Goal: Transaction & Acquisition: Book appointment/travel/reservation

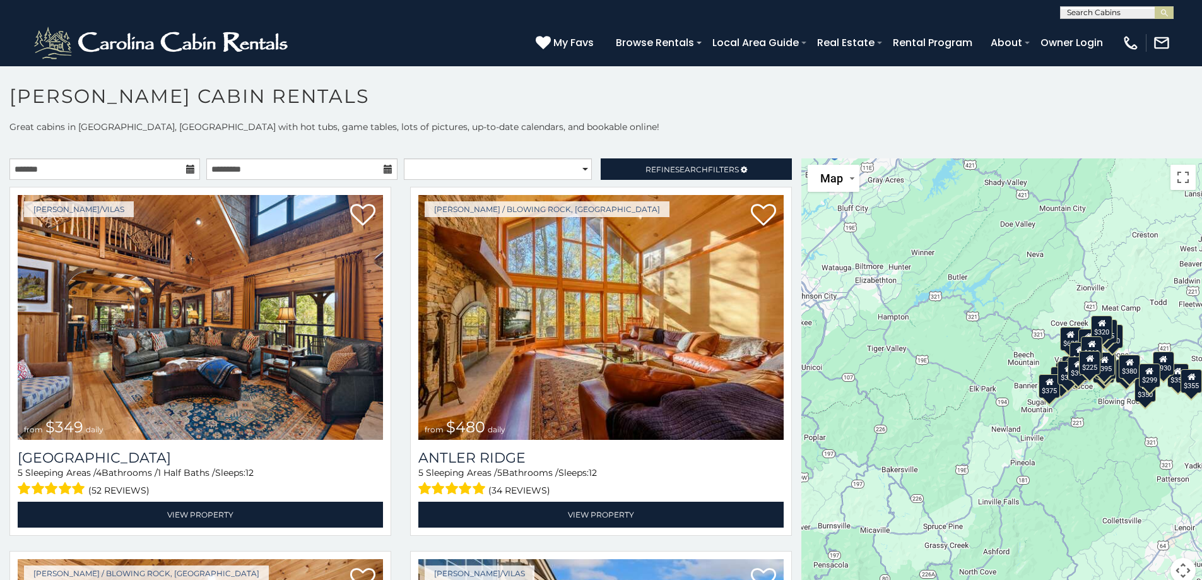
click at [187, 170] on icon at bounding box center [190, 169] width 9 height 9
click at [186, 167] on icon at bounding box center [190, 169] width 9 height 9
click at [134, 168] on input "text" at bounding box center [104, 168] width 191 height 21
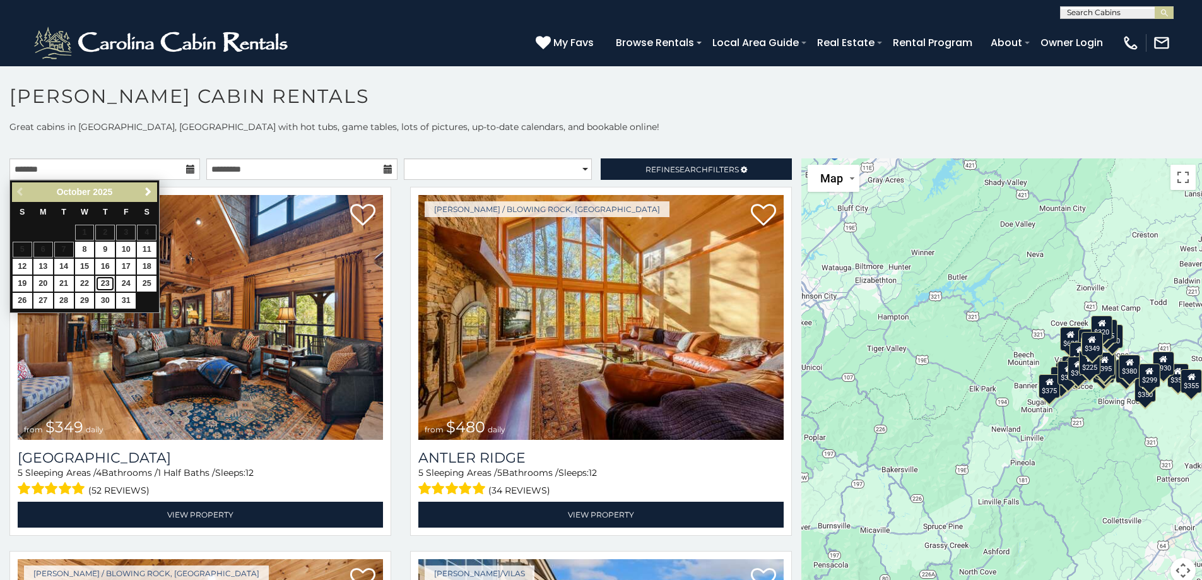
click at [105, 283] on link "23" at bounding box center [105, 284] width 20 height 16
type input "**********"
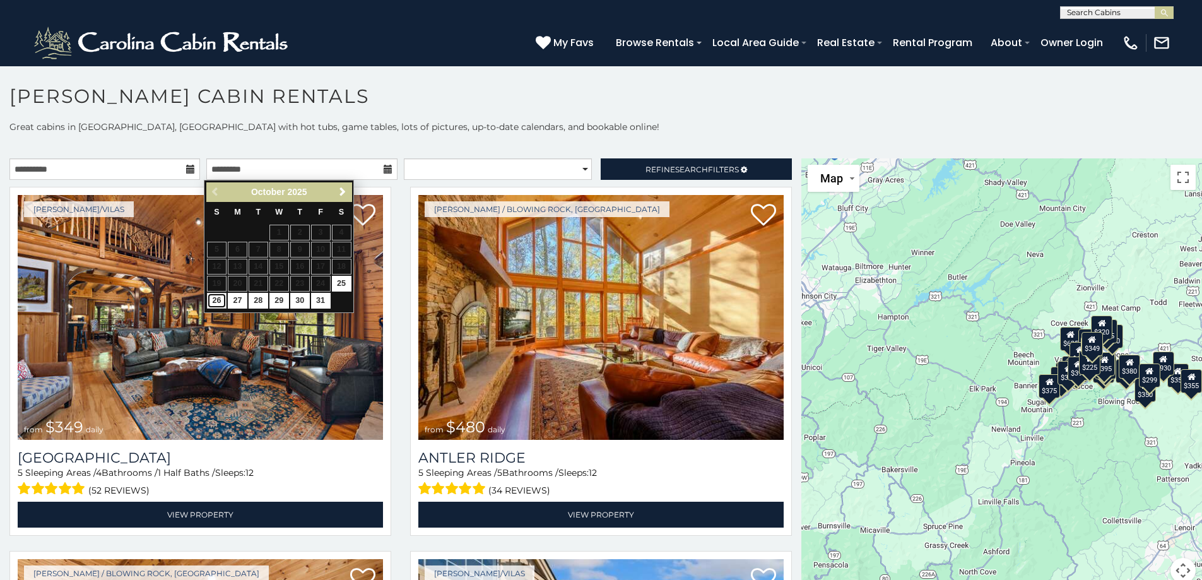
click at [219, 302] on link "26" at bounding box center [217, 301] width 20 height 16
type input "**********"
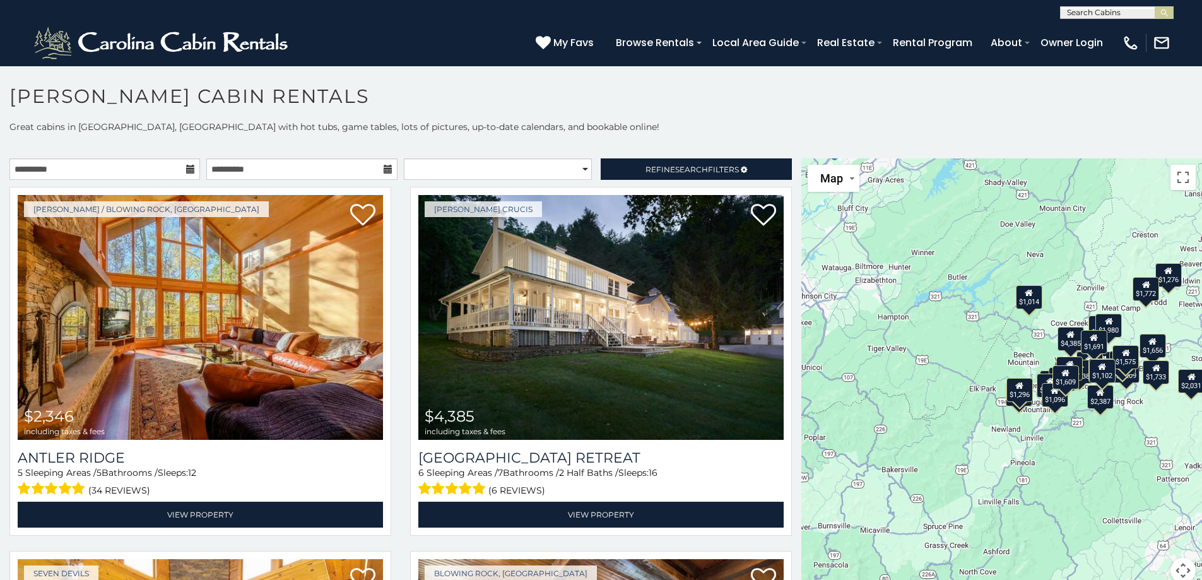
click at [384, 170] on icon at bounding box center [388, 169] width 9 height 9
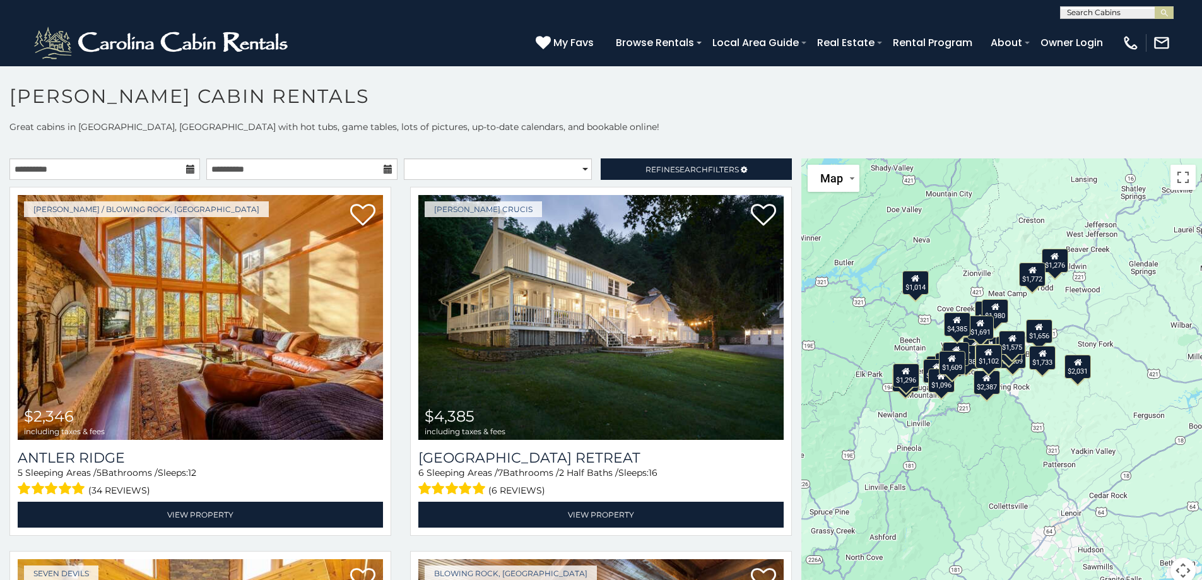
drag, startPoint x: 1079, startPoint y: 503, endPoint x: 943, endPoint y: 485, distance: 136.9
click at [943, 485] on div "$2,346 $4,385 $2,425 $5,209 $2,031 $2,404 $1,574 $1,728 $1,381 $2,008 $1,502 $2…" at bounding box center [1002, 378] width 401 height 440
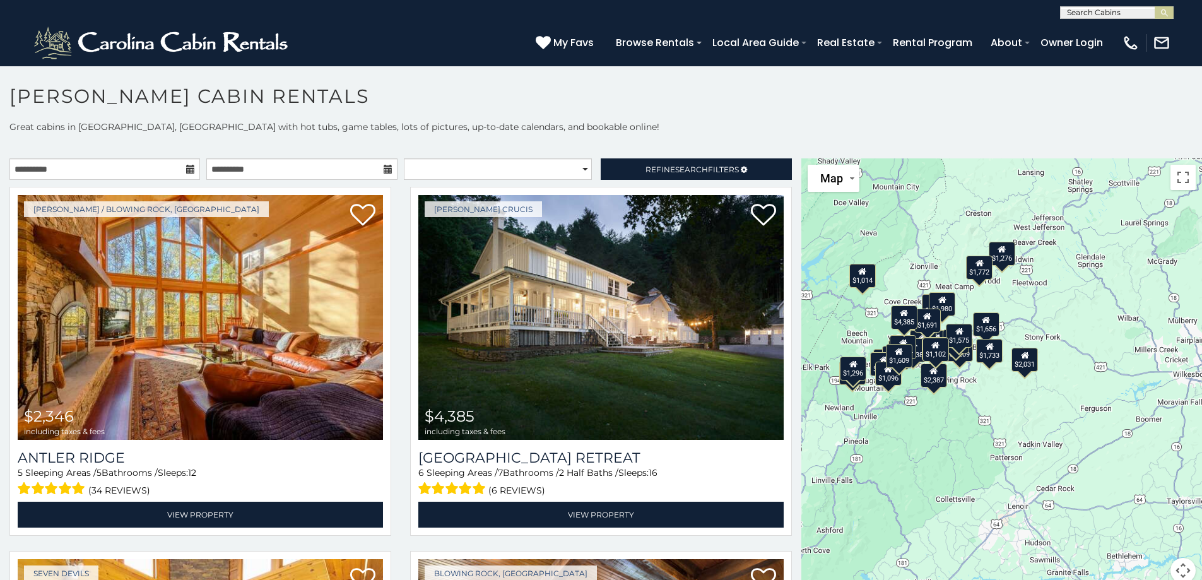
click at [954, 450] on div "$2,346 $4,385 $2,425 $5,209 $2,031 $2,404 $1,574 $1,728 $1,381 $2,008 $1,502 $2…" at bounding box center [1002, 378] width 401 height 440
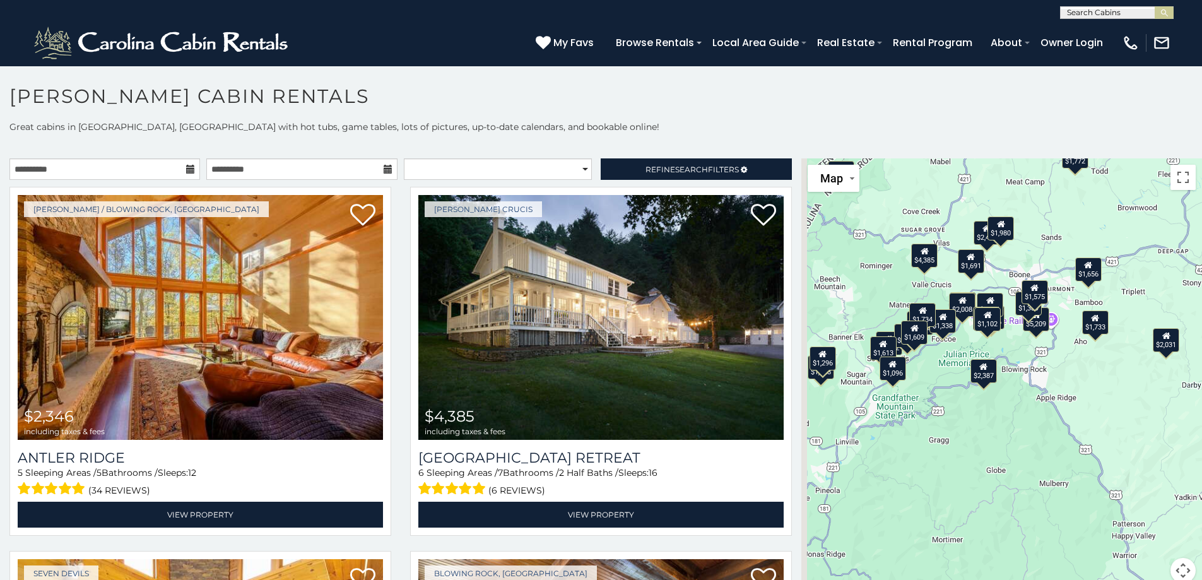
drag, startPoint x: 985, startPoint y: 415, endPoint x: 1062, endPoint y: 474, distance: 97.7
click at [1062, 474] on div "$2,346 $4,385 $2,425 $5,209 $2,031 $2,404 $1,574 $1,728 $1,381 $2,008 $1,502 $2…" at bounding box center [1002, 378] width 401 height 440
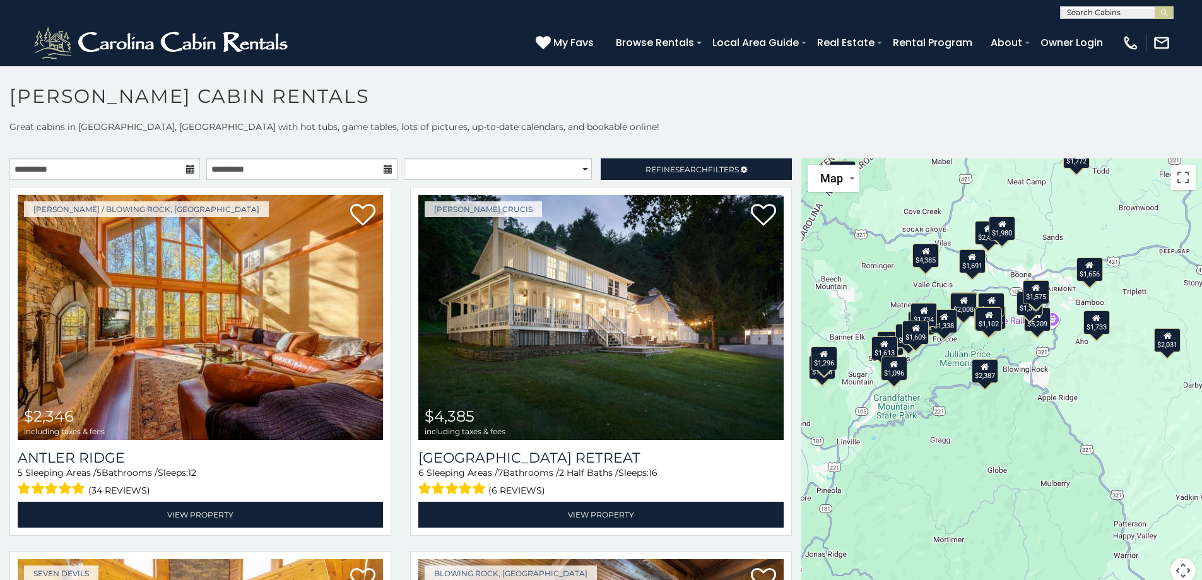
click at [1033, 444] on div "$2,346 $4,385 $2,425 $5,209 $2,031 $2,404 $1,574 $1,728 $1,381 $2,008 $1,502 $2…" at bounding box center [1002, 378] width 401 height 440
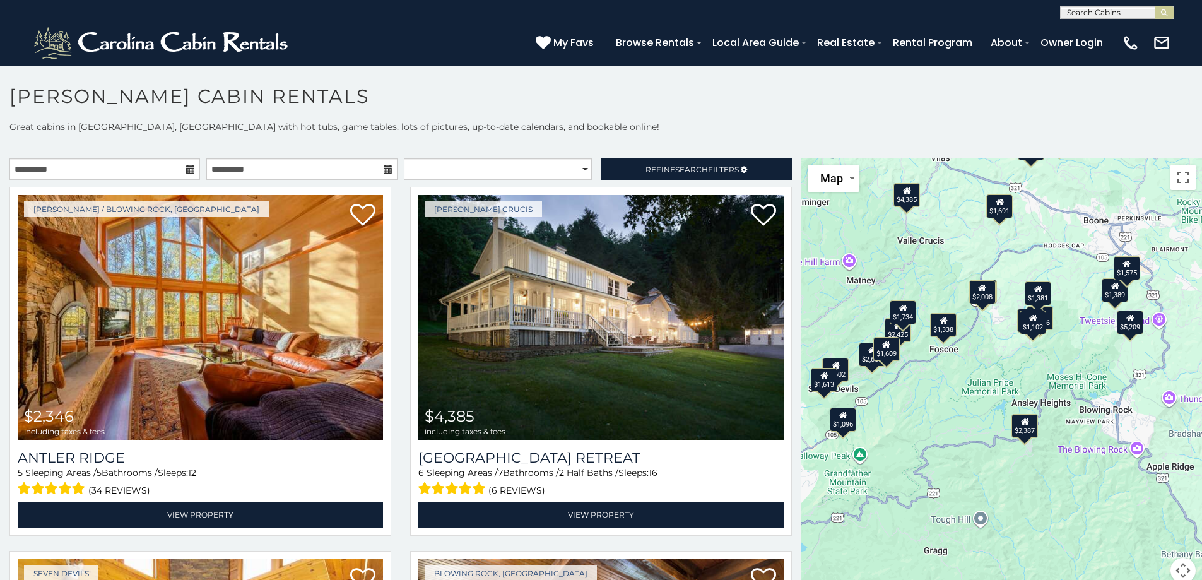
drag, startPoint x: 1028, startPoint y: 435, endPoint x: 1121, endPoint y: 553, distance: 150.1
click at [1121, 553] on div "$2,346 $4,385 $2,425 $5,209 $2,031 $2,404 $1,574 $1,728 $1,381 $2,008 $1,502 $2…" at bounding box center [1002, 378] width 401 height 440
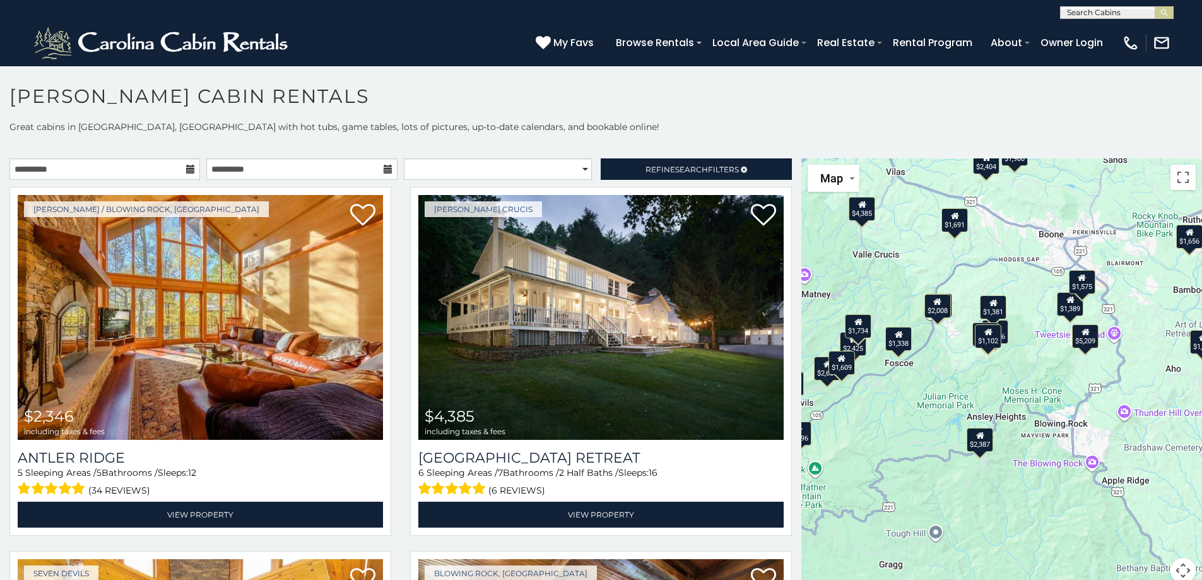
drag, startPoint x: 981, startPoint y: 365, endPoint x: 937, endPoint y: 380, distance: 47.1
click at [937, 380] on div "$2,346 $4,385 $2,425 $5,209 $2,031 $2,404 $1,574 $1,728 $1,381 $2,008 $1,502 $2…" at bounding box center [1002, 378] width 401 height 440
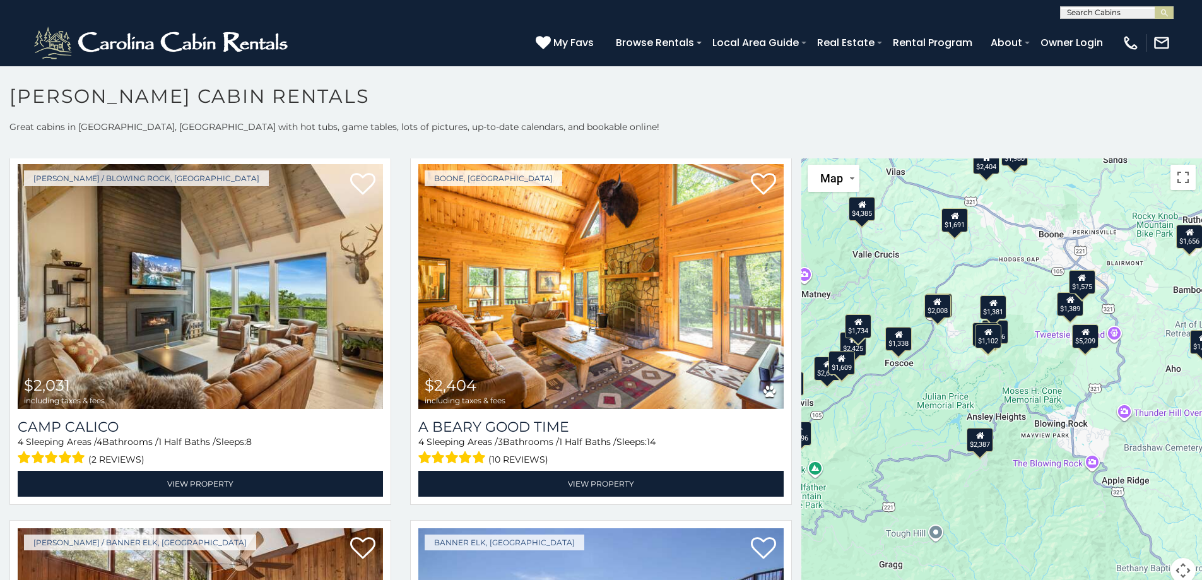
scroll to position [800, 0]
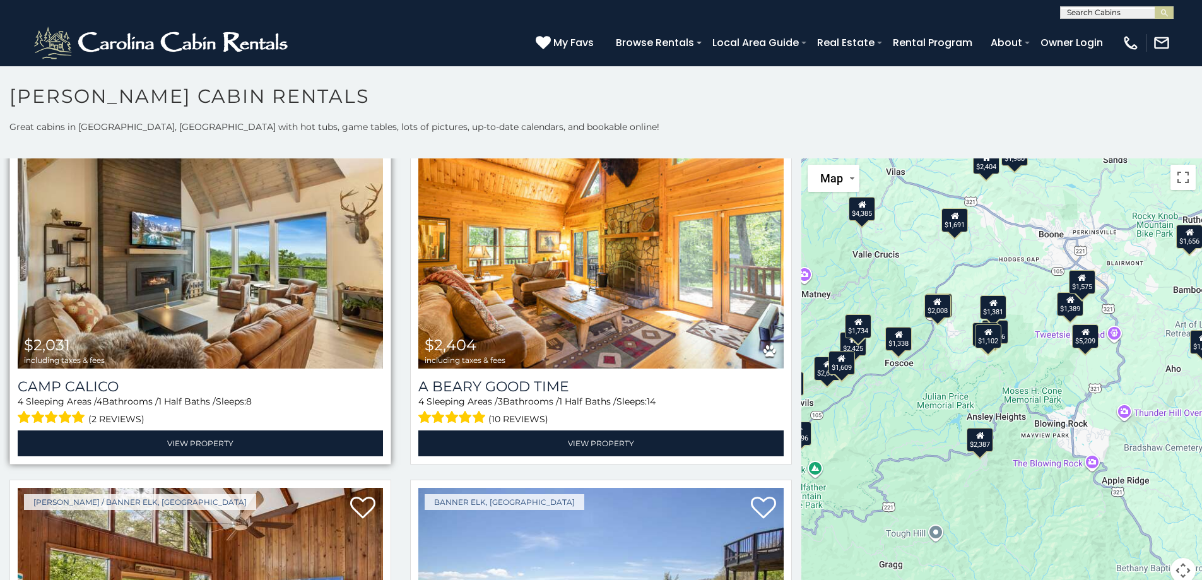
click at [194, 244] on img at bounding box center [200, 246] width 365 height 245
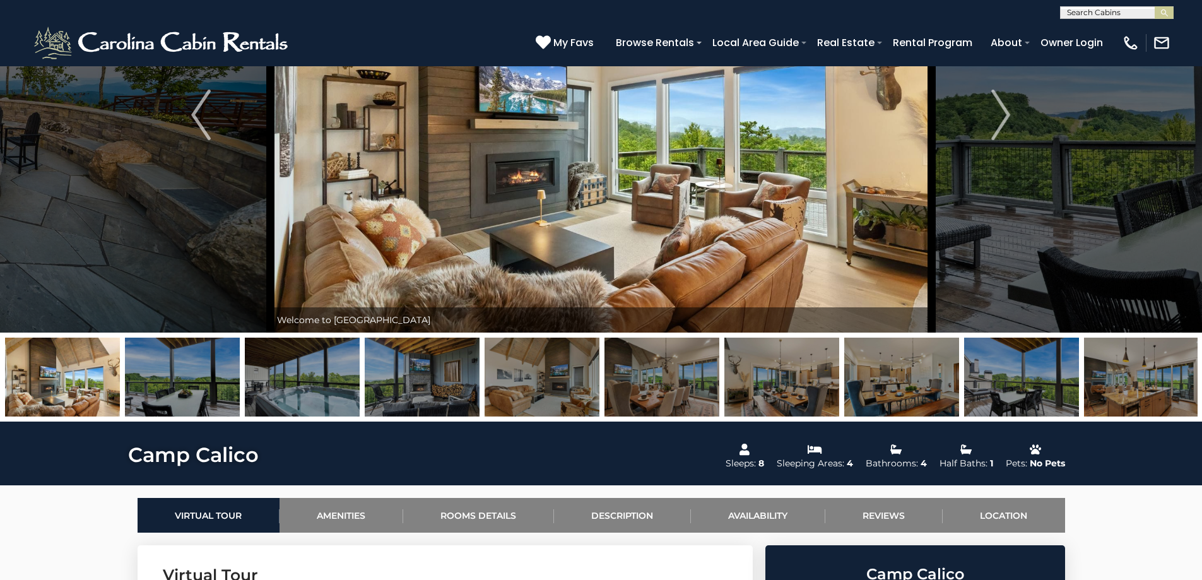
scroll to position [56, 0]
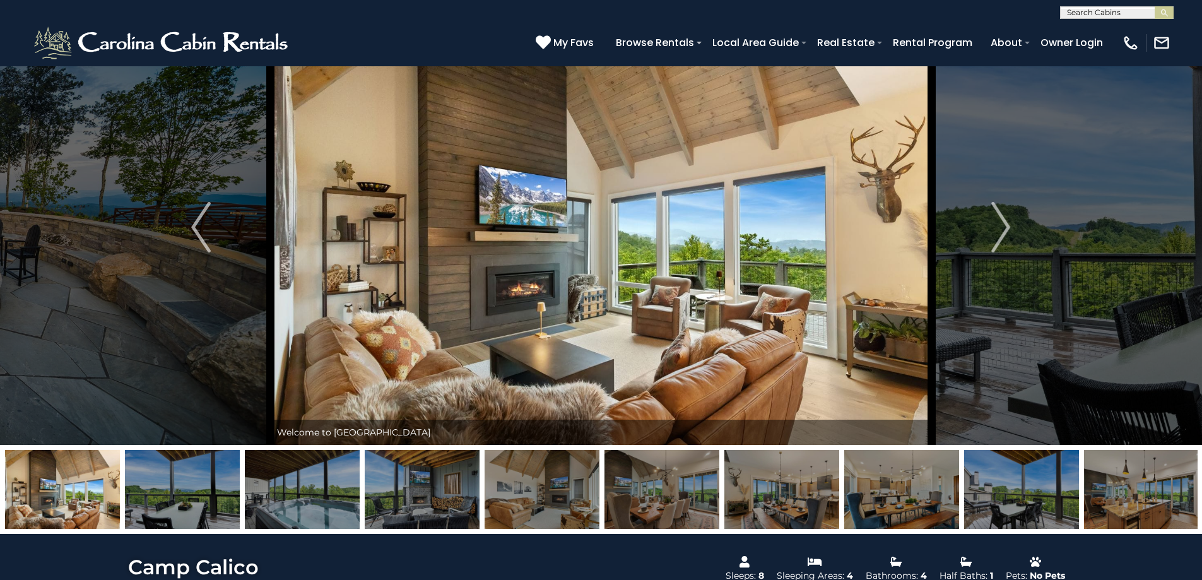
click at [584, 310] on img at bounding box center [601, 226] width 661 height 435
click at [990, 215] on button "Next" at bounding box center [1001, 226] width 139 height 435
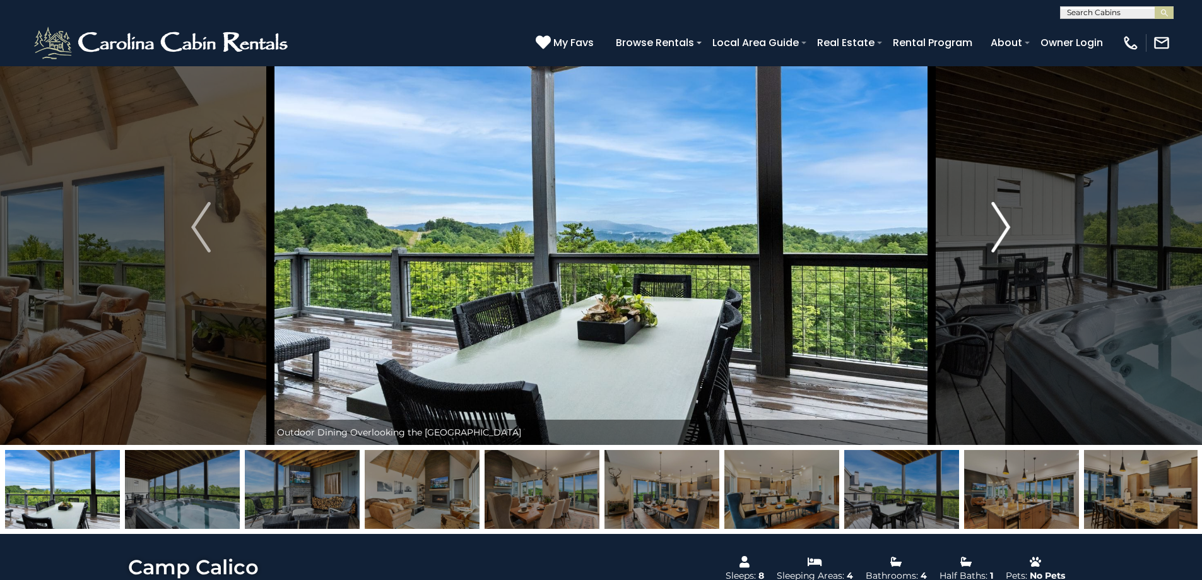
click at [990, 215] on button "Next" at bounding box center [1001, 226] width 139 height 435
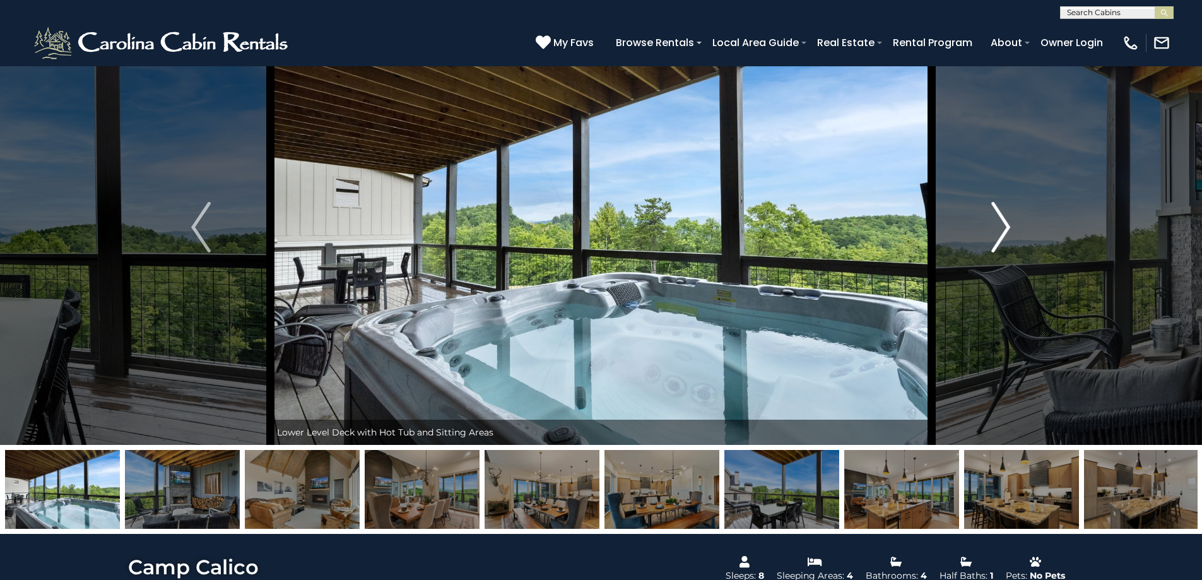
click at [990, 215] on button "Next" at bounding box center [1001, 226] width 139 height 435
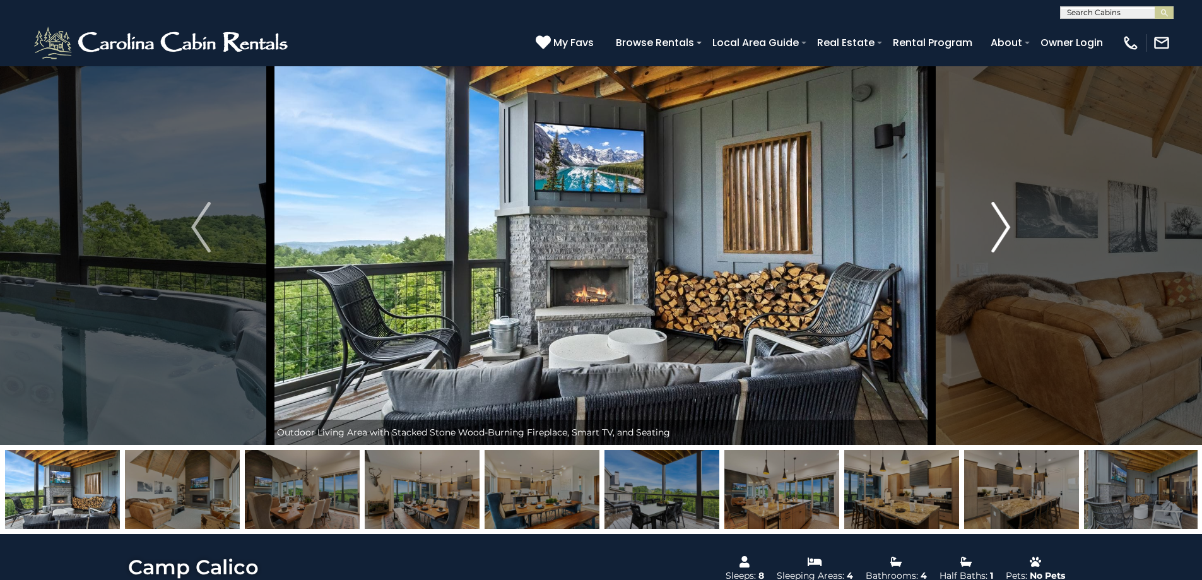
click at [990, 215] on button "Next" at bounding box center [1001, 226] width 139 height 435
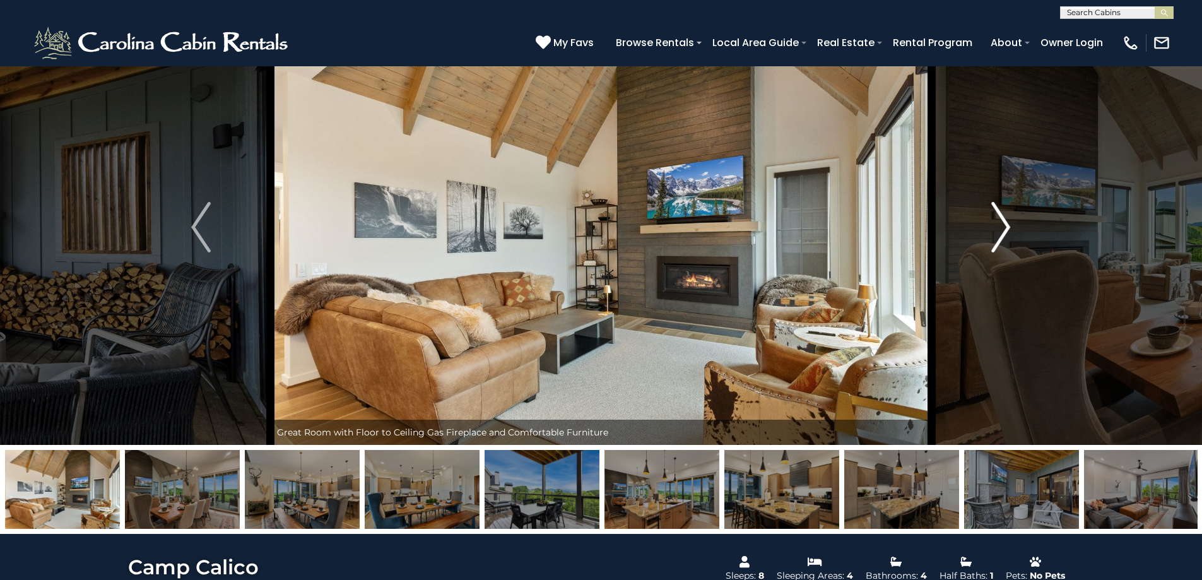
click at [990, 215] on button "Next" at bounding box center [1001, 226] width 139 height 435
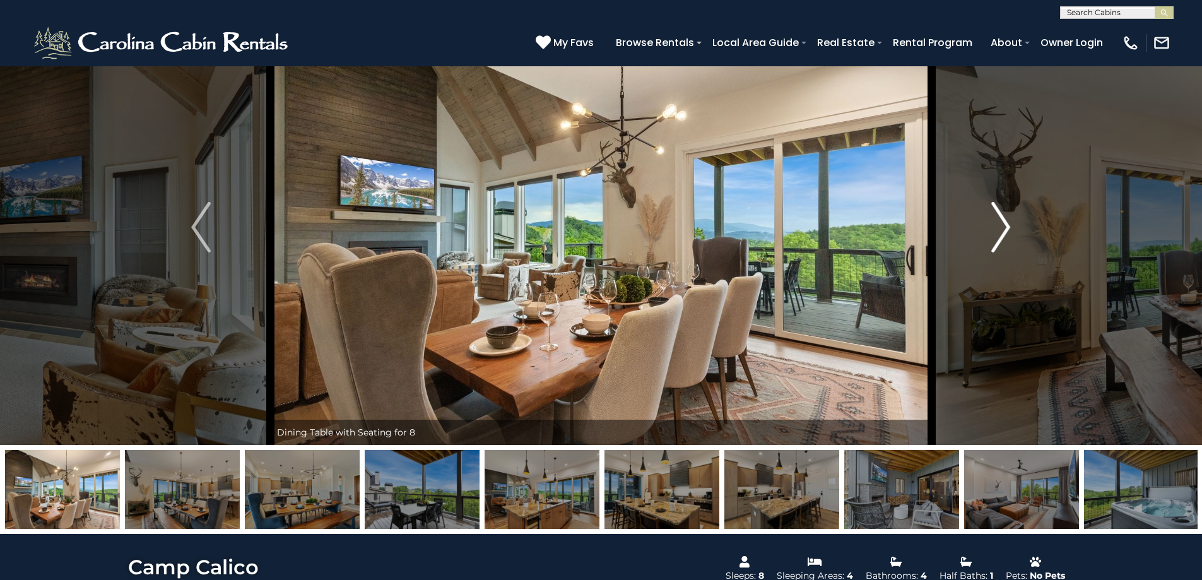
click at [990, 215] on button "Next" at bounding box center [1001, 226] width 139 height 435
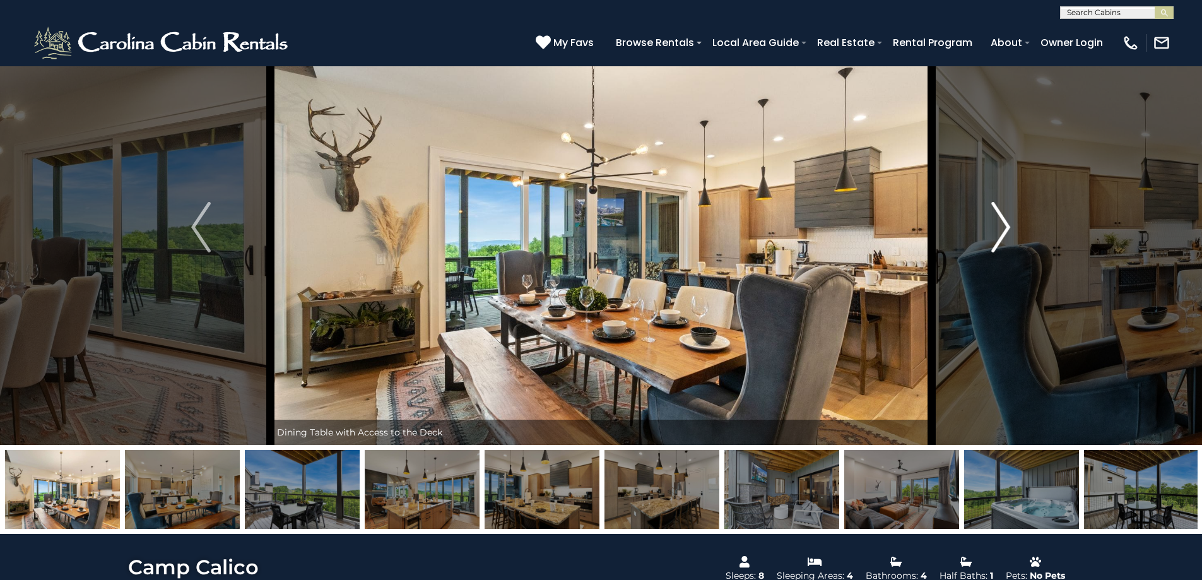
click at [990, 215] on button "Next" at bounding box center [1001, 226] width 139 height 435
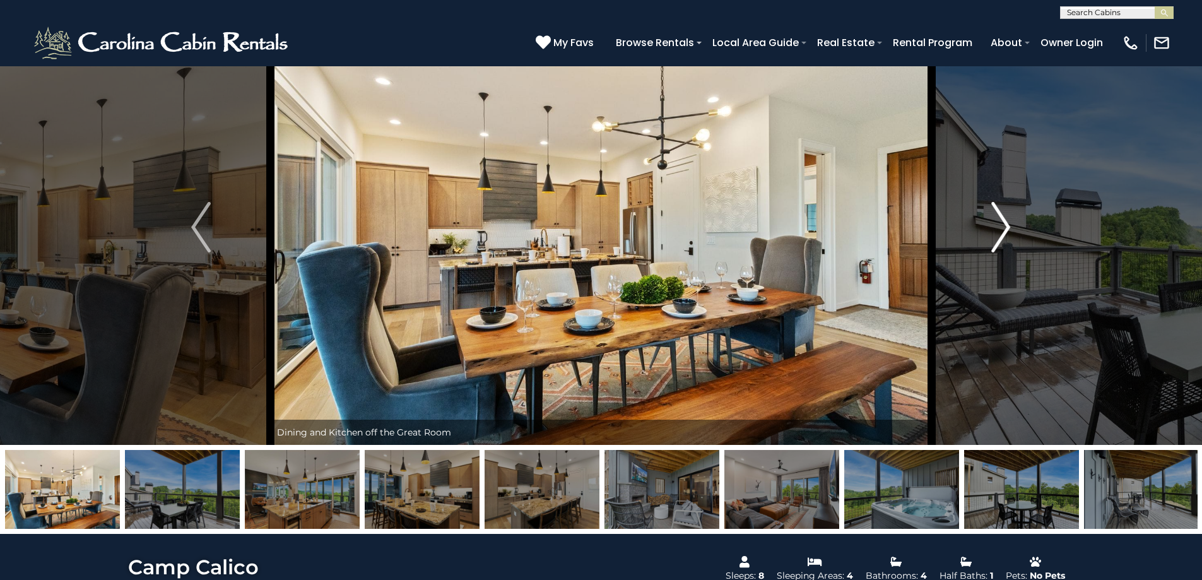
click at [990, 215] on button "Next" at bounding box center [1001, 226] width 139 height 435
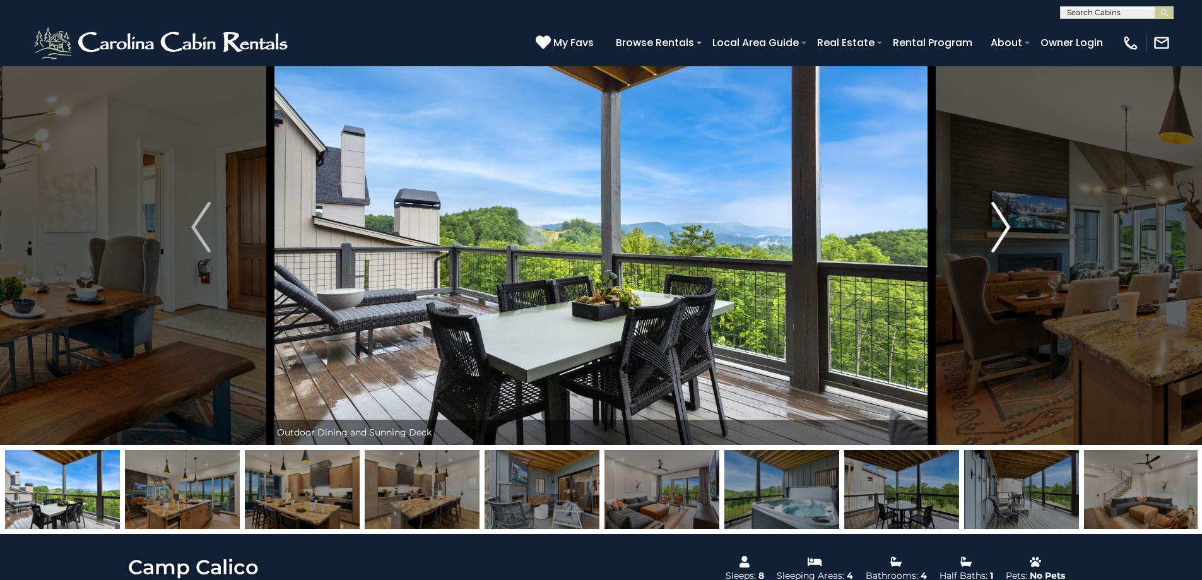
click at [990, 215] on button "Next" at bounding box center [1001, 226] width 139 height 435
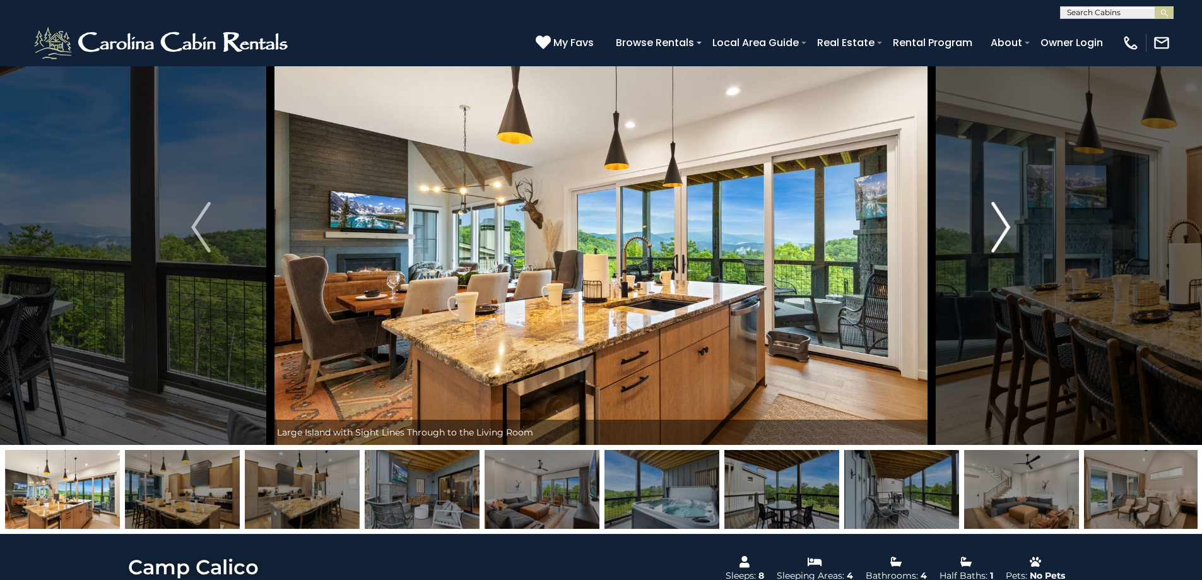
click at [990, 215] on button "Next" at bounding box center [1001, 226] width 139 height 435
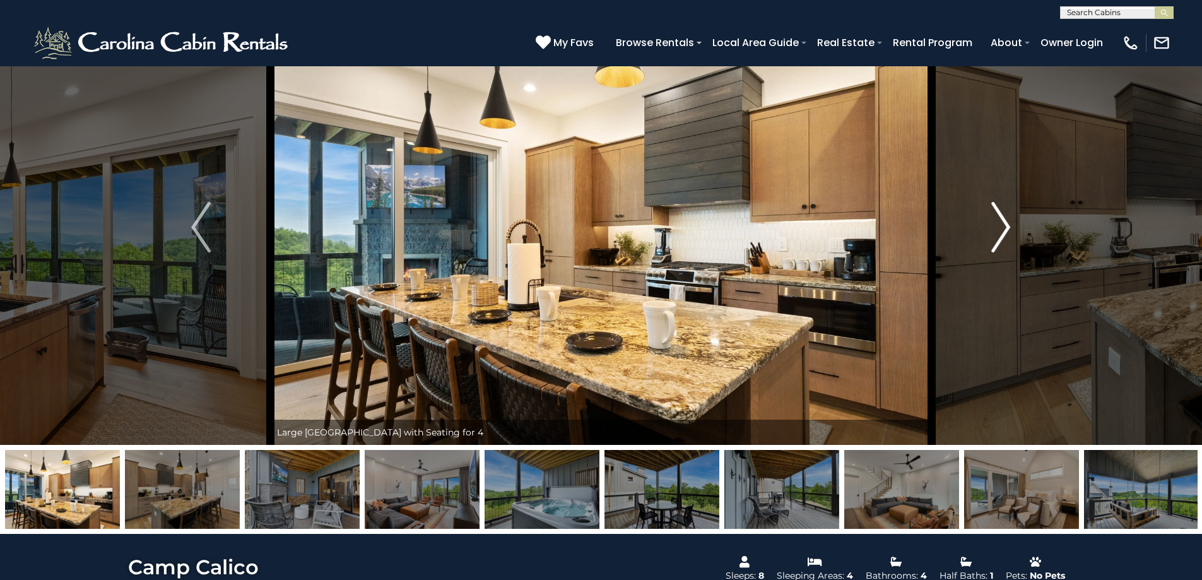
click at [990, 215] on button "Next" at bounding box center [1001, 226] width 139 height 435
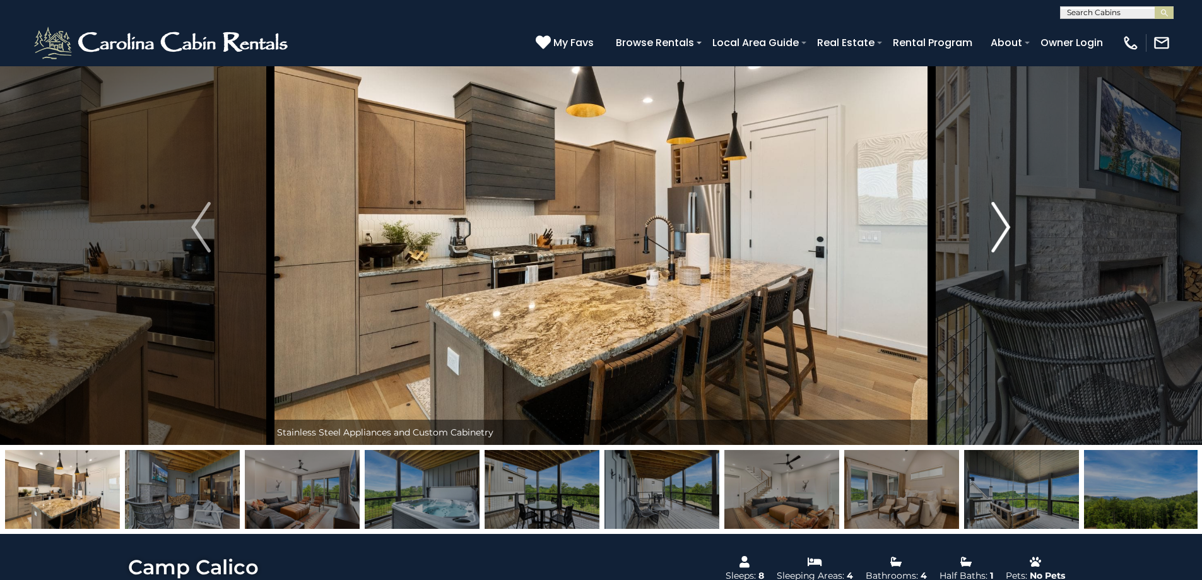
click at [990, 215] on button "Next" at bounding box center [1001, 226] width 139 height 435
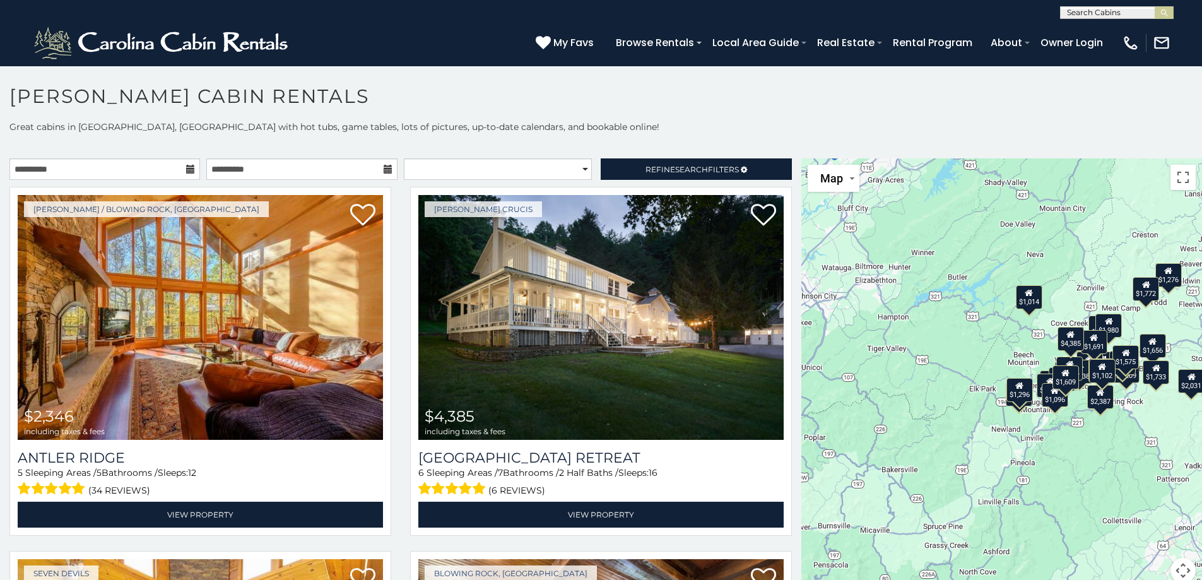
scroll to position [7, 0]
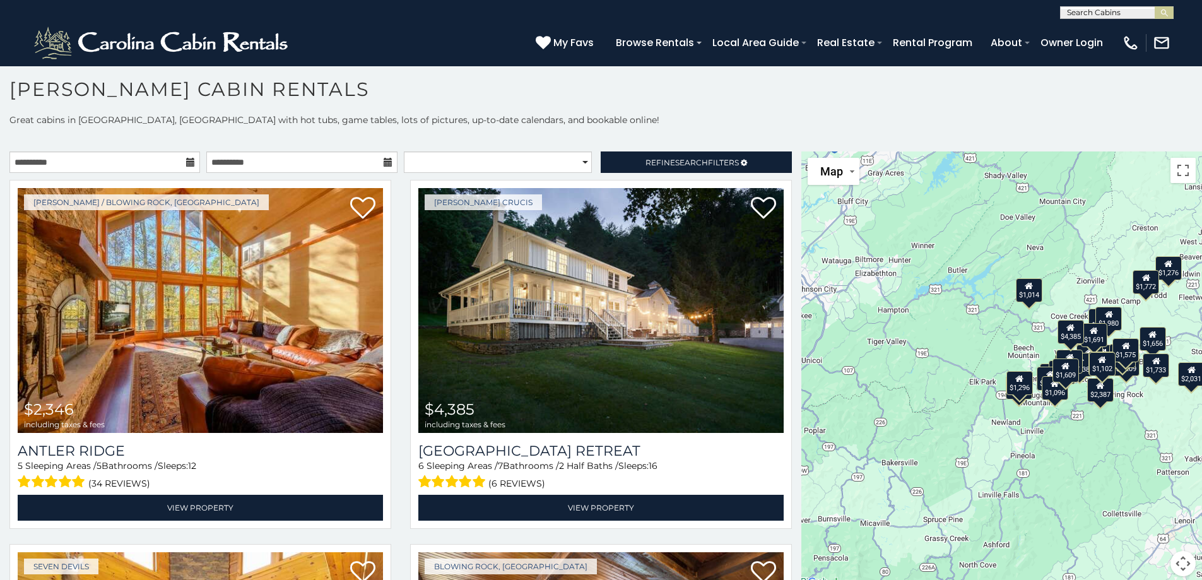
click at [795, 151] on main "**********" at bounding box center [601, 151] width 1202 height 0
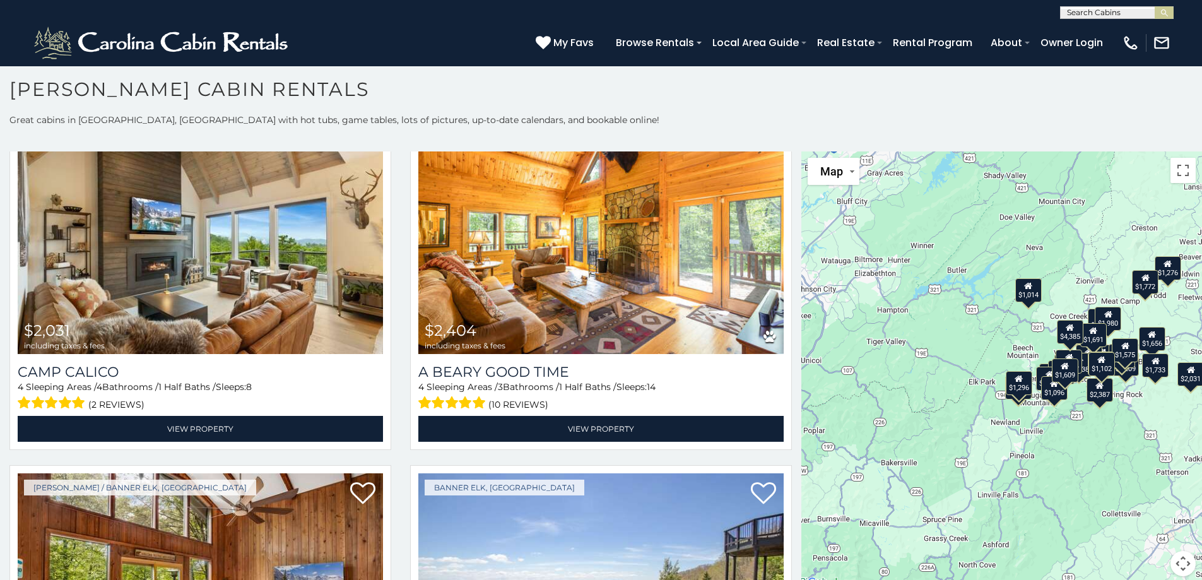
scroll to position [848, 0]
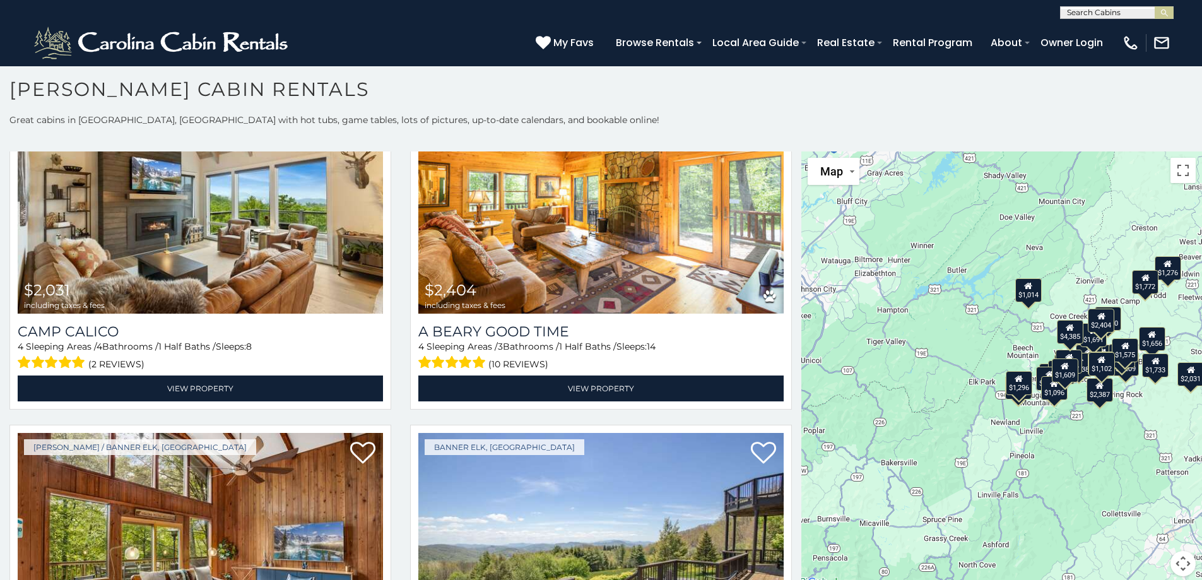
click at [1096, 460] on div "$2,346 $4,385 $2,425 $5,209 $2,031 $2,404 $1,574 $1,728 $1,381 $2,008 $1,502 $2…" at bounding box center [1002, 371] width 401 height 440
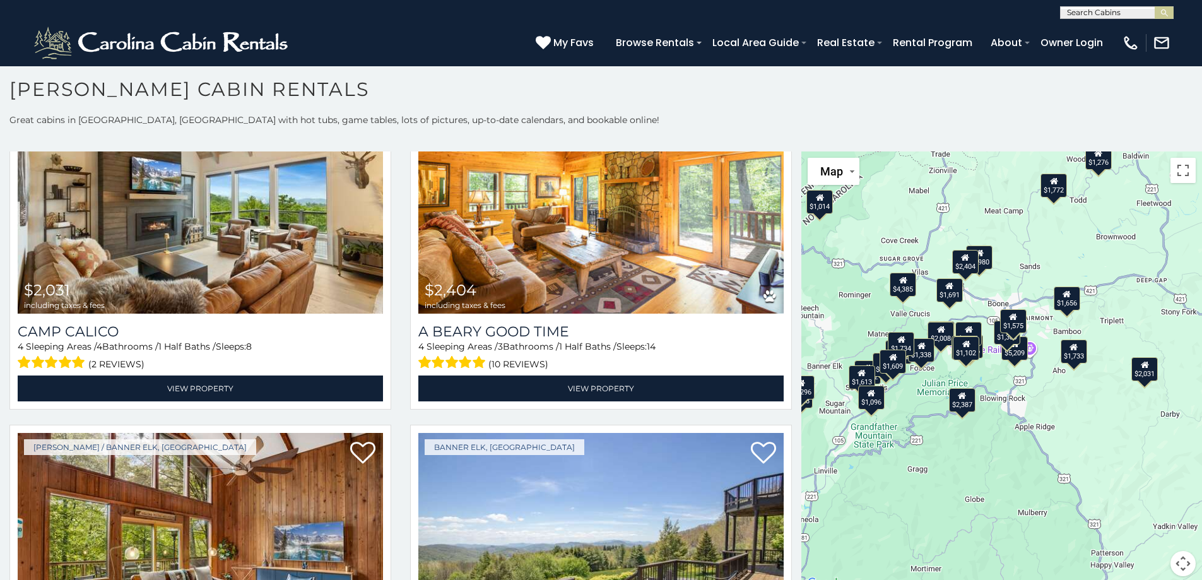
drag, startPoint x: 1114, startPoint y: 426, endPoint x: 970, endPoint y: 499, distance: 161.2
click at [970, 499] on div "$2,346 $4,385 $2,425 $5,209 $2,031 $2,404 $1,574 $1,728 $1,381 $2,008 $1,502 $2…" at bounding box center [1002, 371] width 401 height 440
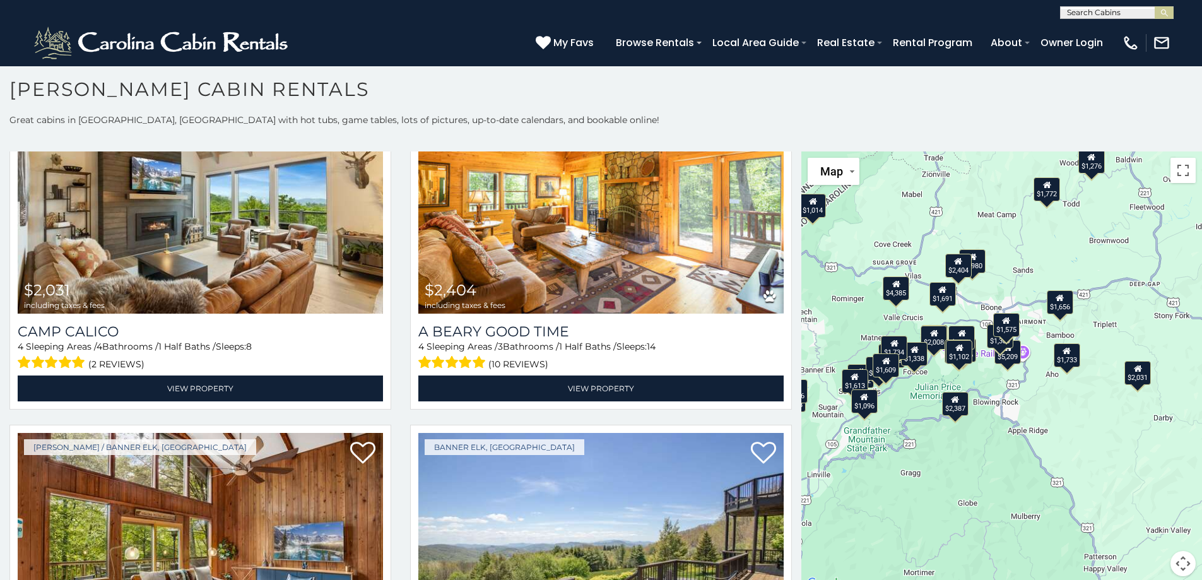
click at [983, 476] on div "$2,346 $4,385 $2,425 $5,209 $2,031 $2,404 $1,574 $1,728 $1,381 $2,008 $1,502 $2…" at bounding box center [1002, 371] width 401 height 440
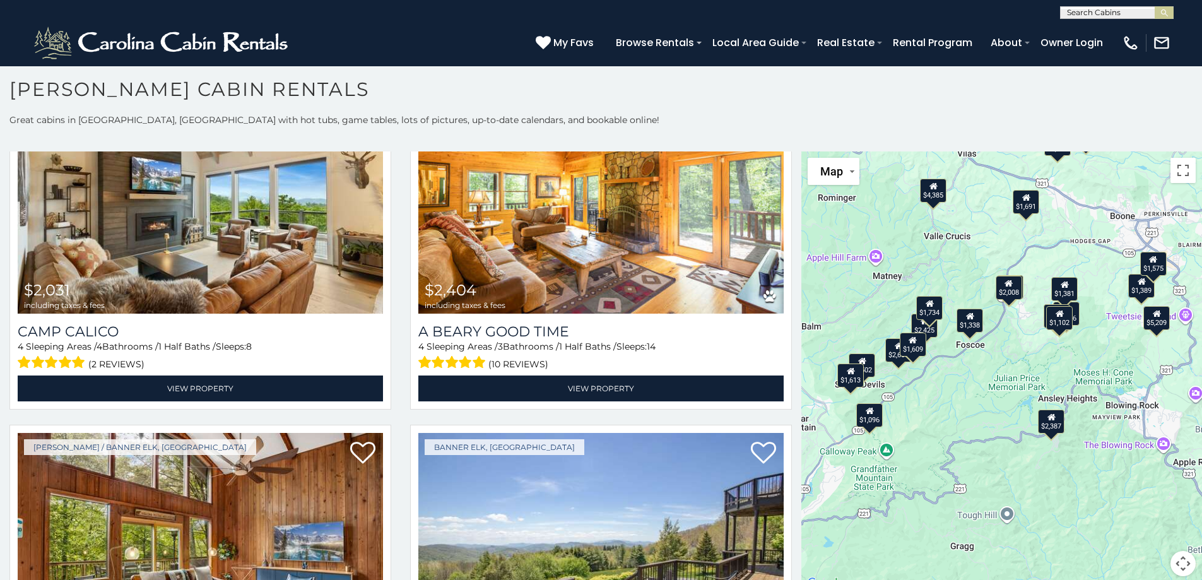
drag, startPoint x: 976, startPoint y: 466, endPoint x: 1104, endPoint y: 545, distance: 150.8
click at [1104, 545] on div "$2,346 $4,385 $2,425 $5,209 $2,031 $2,404 $1,574 $1,728 $1,381 $2,008 $1,502 $2…" at bounding box center [1002, 371] width 401 height 440
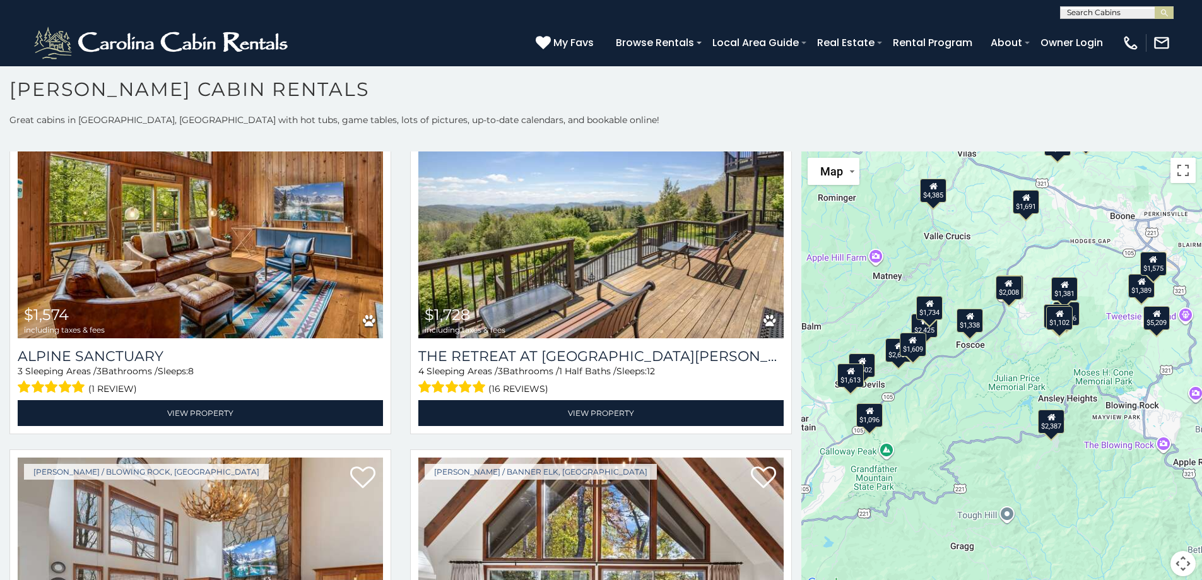
scroll to position [1130, 0]
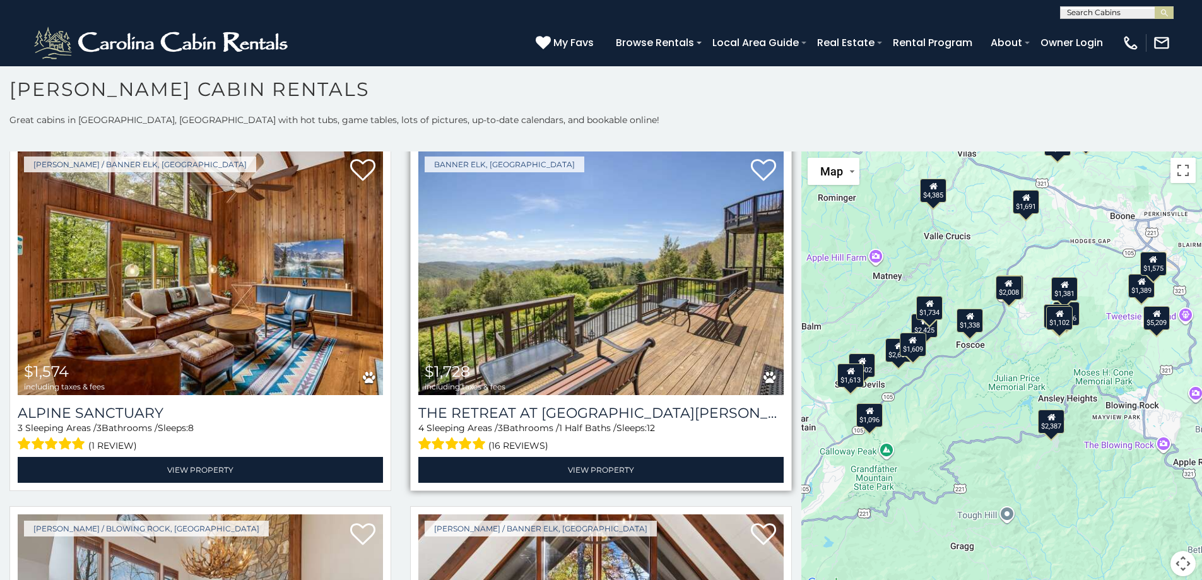
click at [634, 280] on img at bounding box center [600, 272] width 365 height 245
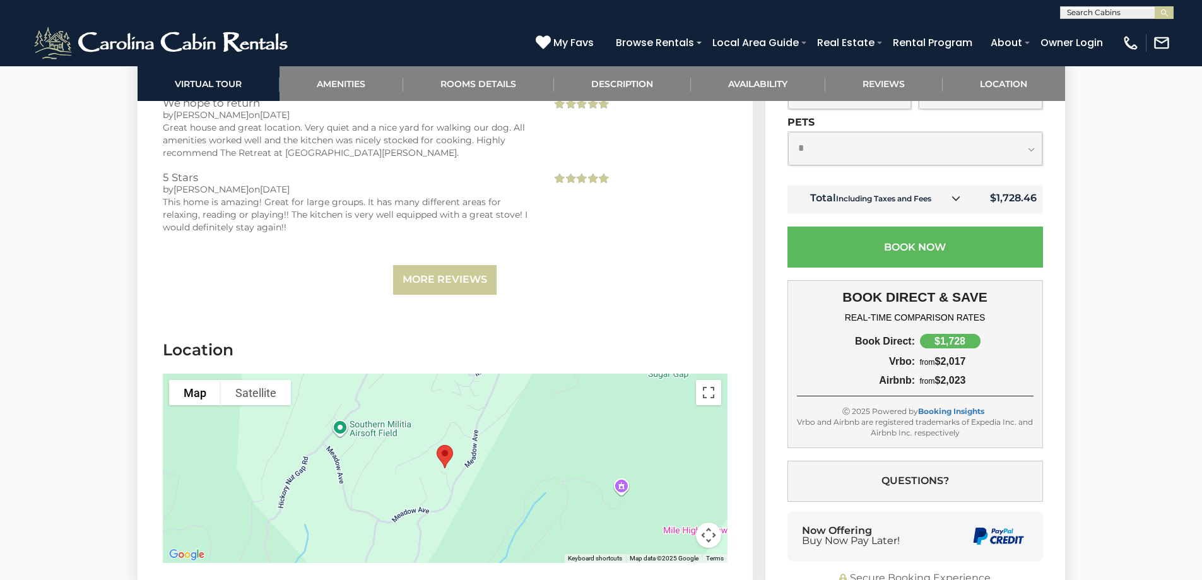
scroll to position [4117, 0]
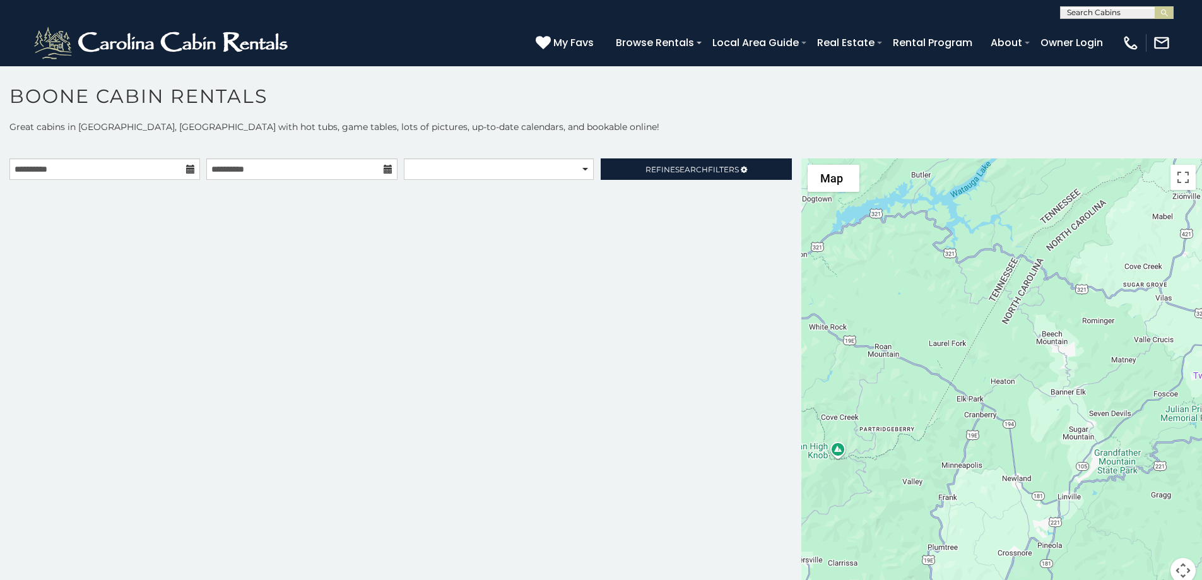
scroll to position [7, 0]
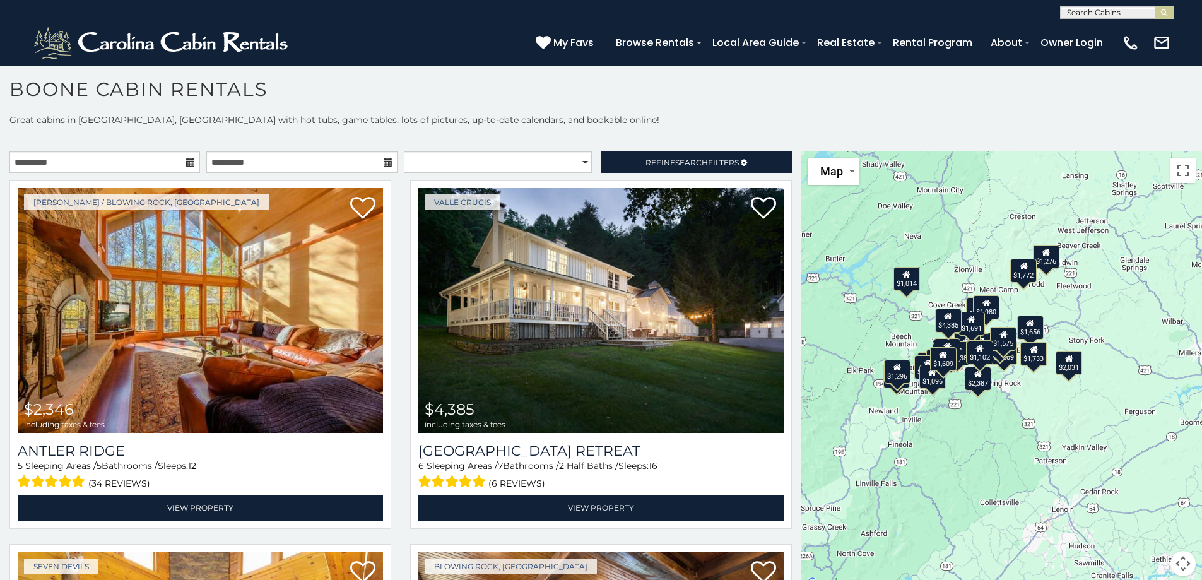
drag, startPoint x: 1060, startPoint y: 446, endPoint x: 814, endPoint y: 414, distance: 248.1
click at [814, 414] on div "$2,346 $4,385 $2,425 $5,209 $2,031 $2,404 $1,574 $1,728 $1,381 $2,008 $1,502 $2…" at bounding box center [1002, 371] width 401 height 440
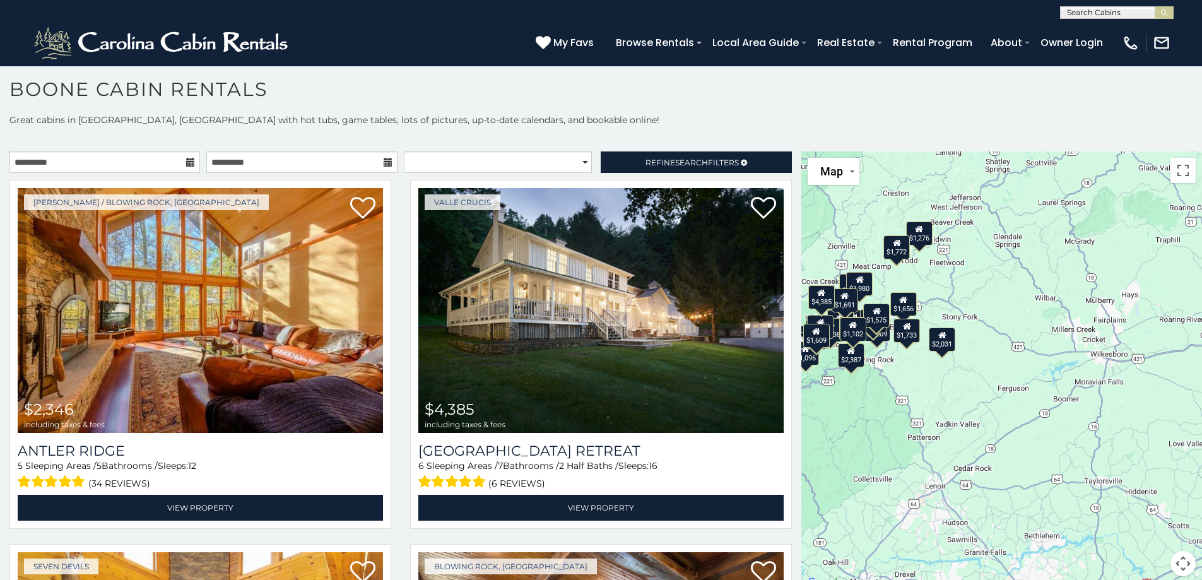
click at [892, 419] on div "$2,346 $4,385 $2,425 $5,209 $2,031 $2,404 $1,574 $1,728 $1,381 $2,008 $1,502 $2…" at bounding box center [1002, 371] width 401 height 440
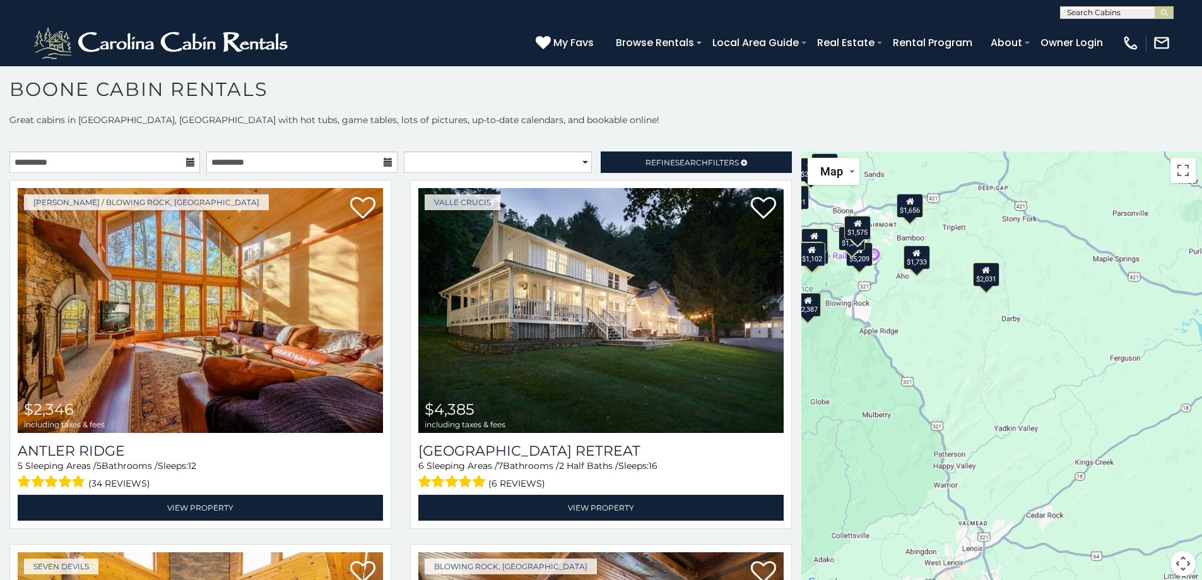
click at [892, 418] on div "$2,346 $4,385 $2,425 $5,209 $2,031 $2,404 $1,574 $1,728 $1,381 $2,008 $1,502 $2…" at bounding box center [1002, 371] width 401 height 440
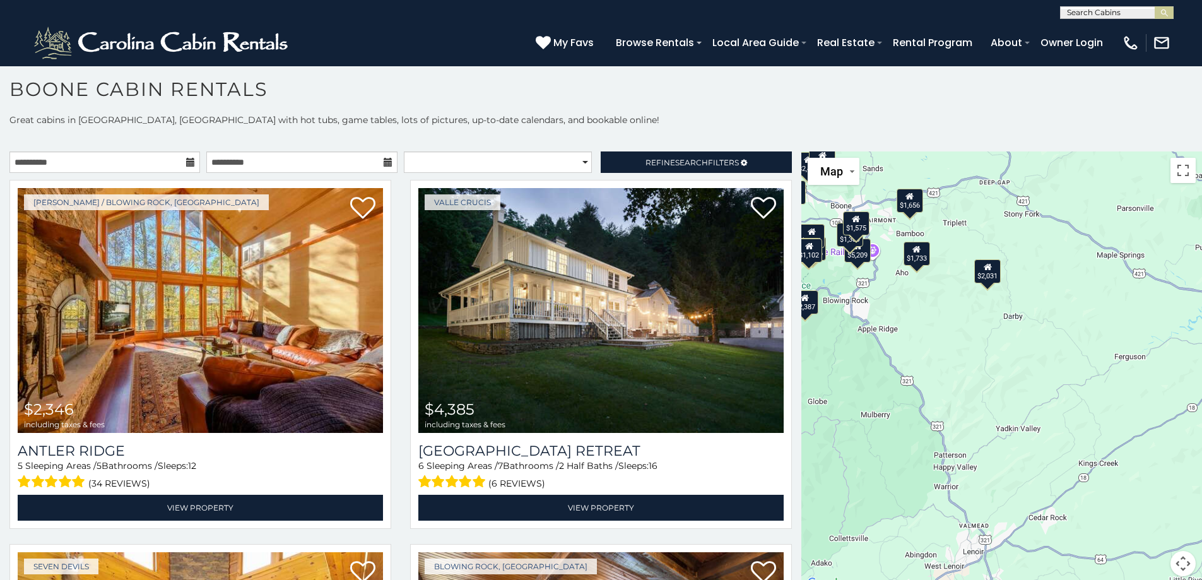
click at [892, 418] on div "$2,346 $4,385 $2,425 $5,209 $2,031 $2,404 $1,574 $1,728 $1,381 $2,008 $1,502 $2…" at bounding box center [1002, 371] width 401 height 440
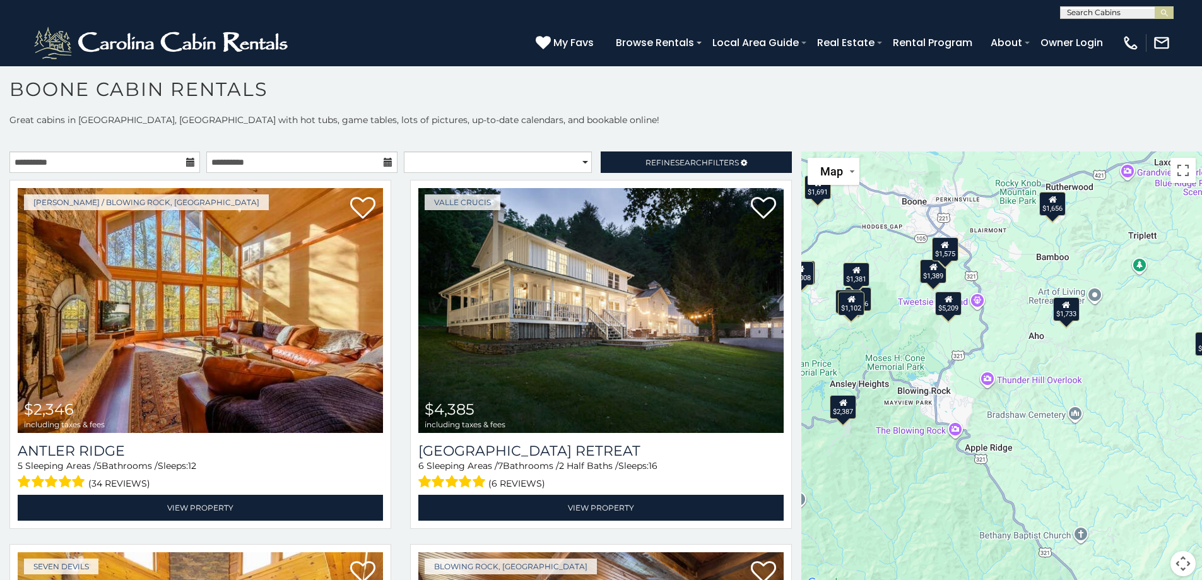
drag, startPoint x: 905, startPoint y: 276, endPoint x: 1036, endPoint y: 490, distance: 250.7
click at [1036, 490] on div "$2,346 $4,385 $2,425 $5,209 $2,031 $2,404 $1,574 $1,728 $1,381 $2,008 $1,502 $2…" at bounding box center [1002, 371] width 401 height 440
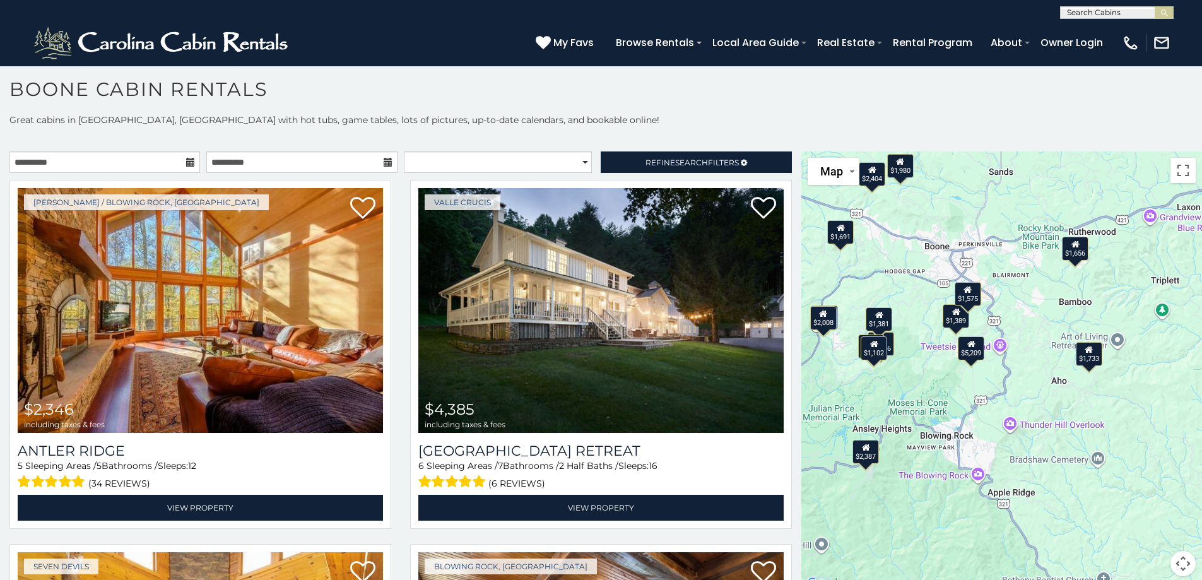
drag, startPoint x: 902, startPoint y: 353, endPoint x: 922, endPoint y: 385, distance: 38.0
click at [922, 385] on div "$2,346 $4,385 $2,425 $5,209 $2,031 $2,404 $1,574 $1,728 $1,381 $2,008 $1,502 $2…" at bounding box center [1002, 371] width 401 height 440
click at [925, 377] on div "$2,346 $4,385 $2,425 $5,209 $2,031 $2,404 $1,574 $1,728 $1,381 $2,008 $1,502 $2…" at bounding box center [1002, 371] width 401 height 440
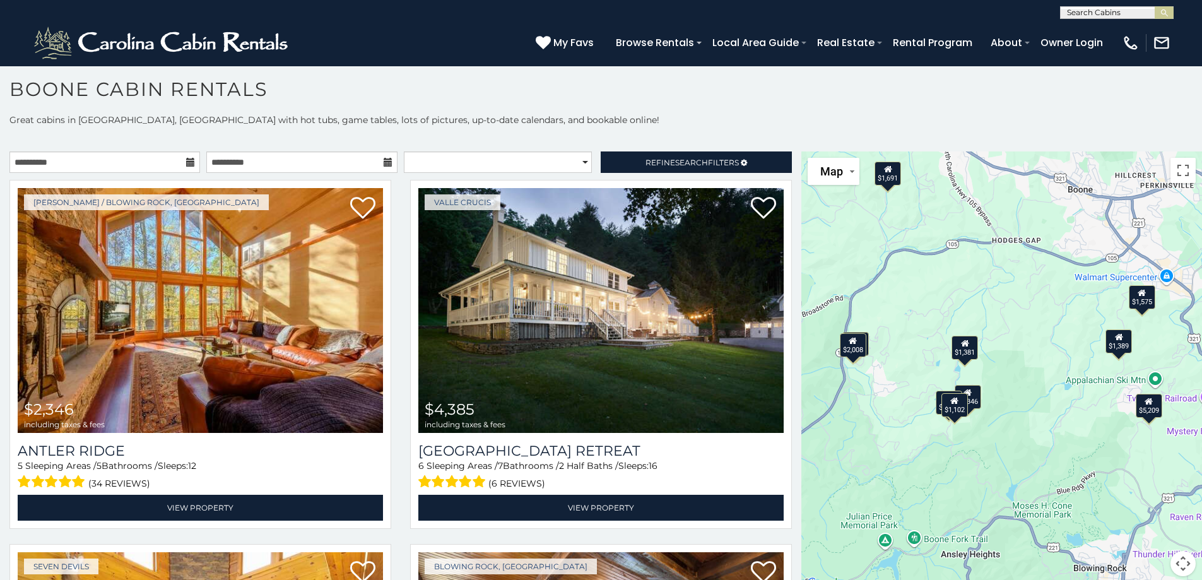
drag, startPoint x: 927, startPoint y: 379, endPoint x: 1064, endPoint y: 456, distance: 156.8
click at [1064, 456] on div "$2,346 $4,385 $2,425 $5,209 $2,031 $2,404 $1,574 $1,728 $1,381 $2,008 $1,502 $2…" at bounding box center [1002, 371] width 401 height 440
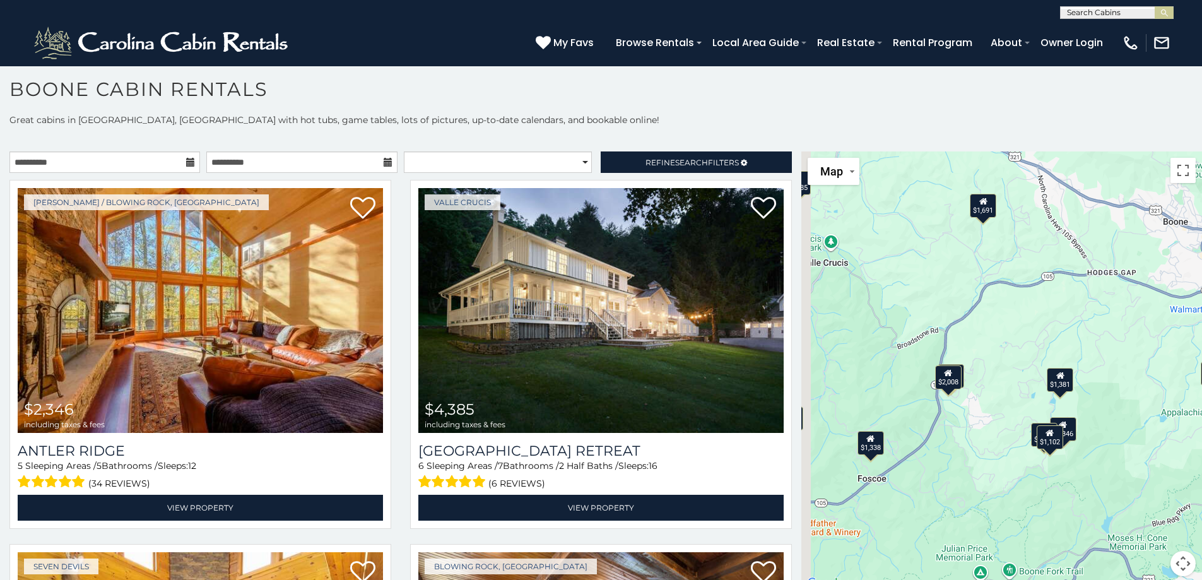
drag, startPoint x: 866, startPoint y: 391, endPoint x: 971, endPoint y: 423, distance: 109.6
click at [971, 423] on div "$2,346 $4,385 $2,425 $5,209 $2,031 $2,404 $1,574 $1,728 $1,381 $2,008 $1,502 $2…" at bounding box center [1002, 371] width 401 height 440
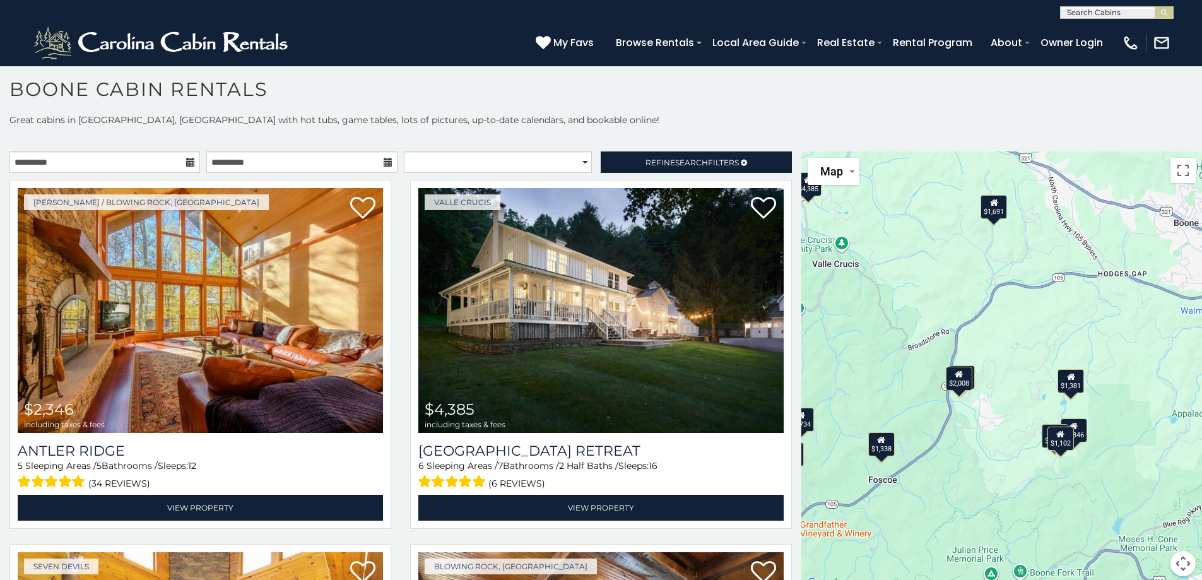
click at [947, 430] on div "$2,346 $4,385 $2,425 $5,209 $2,031 $2,404 $1,574 $1,728 $1,381 $2,008 $1,502 $2…" at bounding box center [1002, 371] width 401 height 440
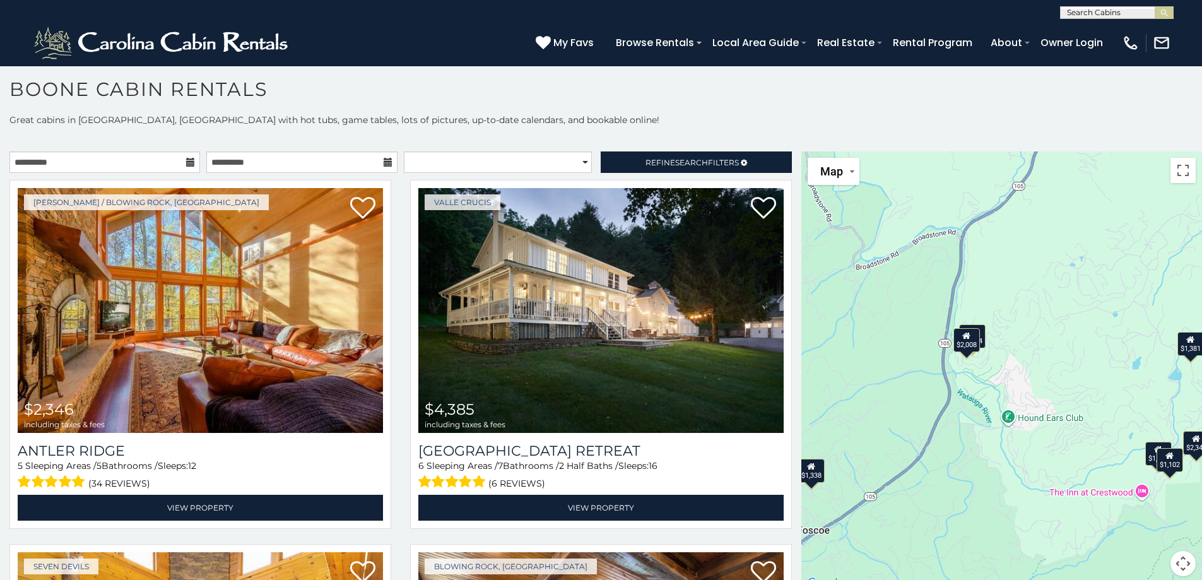
click at [963, 339] on icon at bounding box center [967, 335] width 8 height 9
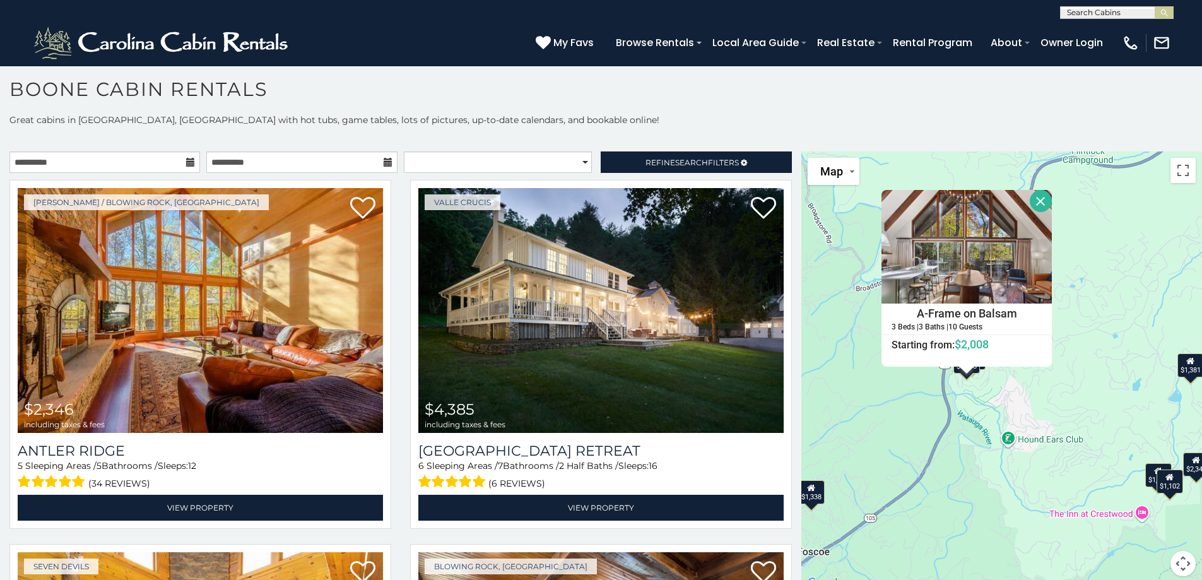
click at [1032, 399] on div "$2,346 $4,385 $2,425 $5,209 $2,031 $2,404 $1,574 $1,728 $1,381 $2,008 $1,502 $2…" at bounding box center [1002, 371] width 401 height 440
click at [1019, 386] on div "$2,346 $4,385 $2,425 $5,209 $2,031 $2,404 $1,574 $1,728 $1,381 $2,008 $1,502 $2…" at bounding box center [1002, 371] width 401 height 440
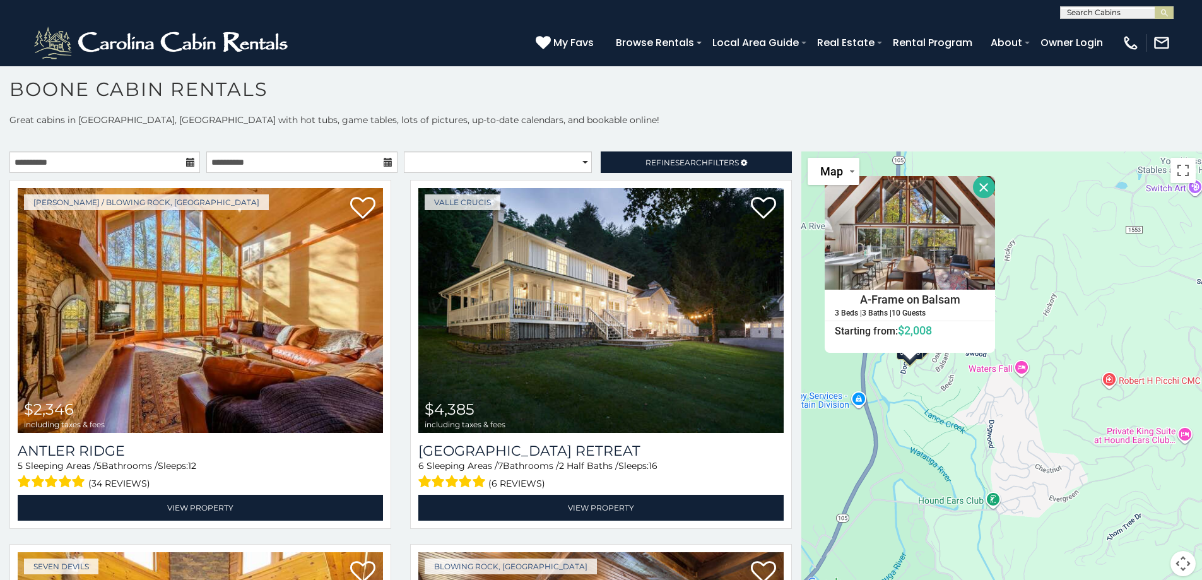
click at [945, 379] on div "$2,346 $4,385 $2,425 $5,209 $2,031 $2,404 $1,574 $1,728 $1,381 $2,008 $1,502 $2…" at bounding box center [1002, 371] width 401 height 440
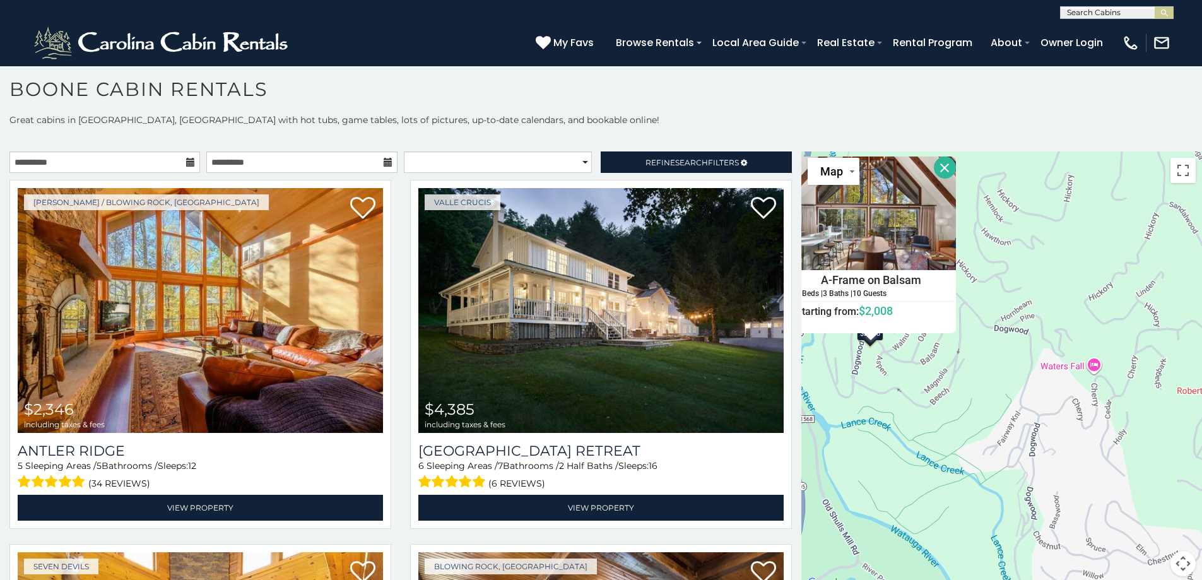
click at [899, 381] on div "$2,346 $4,385 $2,425 $5,209 $2,031 $2,404 $1,574 $1,728 $1,381 $2,008 $1,502 $2…" at bounding box center [1002, 371] width 401 height 440
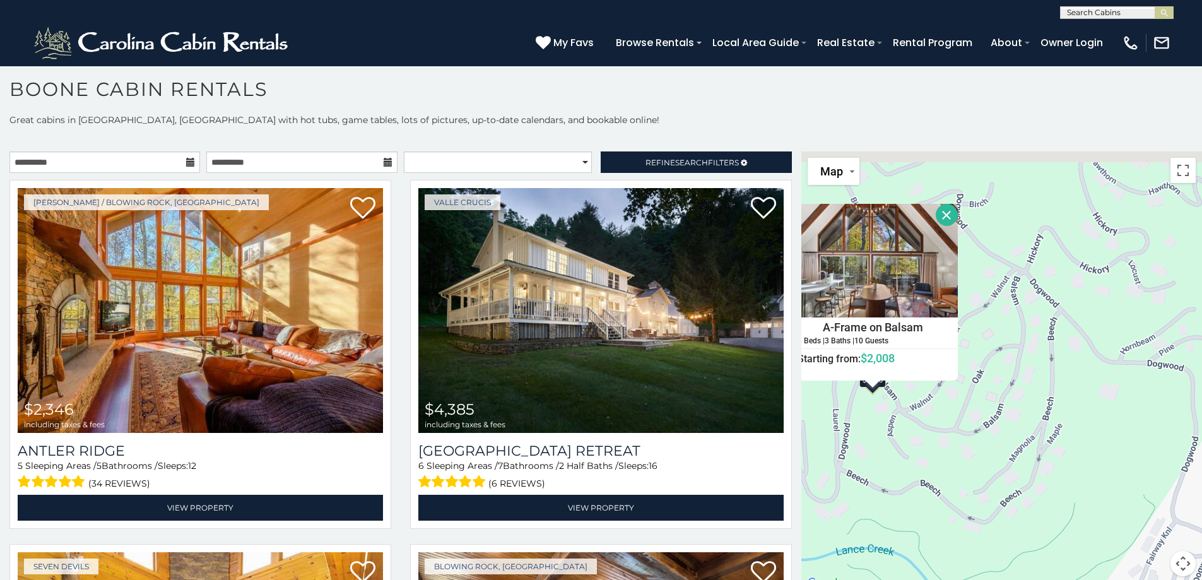
drag, startPoint x: 877, startPoint y: 345, endPoint x: 946, endPoint y: 478, distance: 149.6
click at [946, 478] on div "$2,346 $4,385 $2,425 $5,209 $2,031 $2,404 $1,574 $1,728 $1,381 $2,008 $1,502 $2…" at bounding box center [1002, 371] width 401 height 440
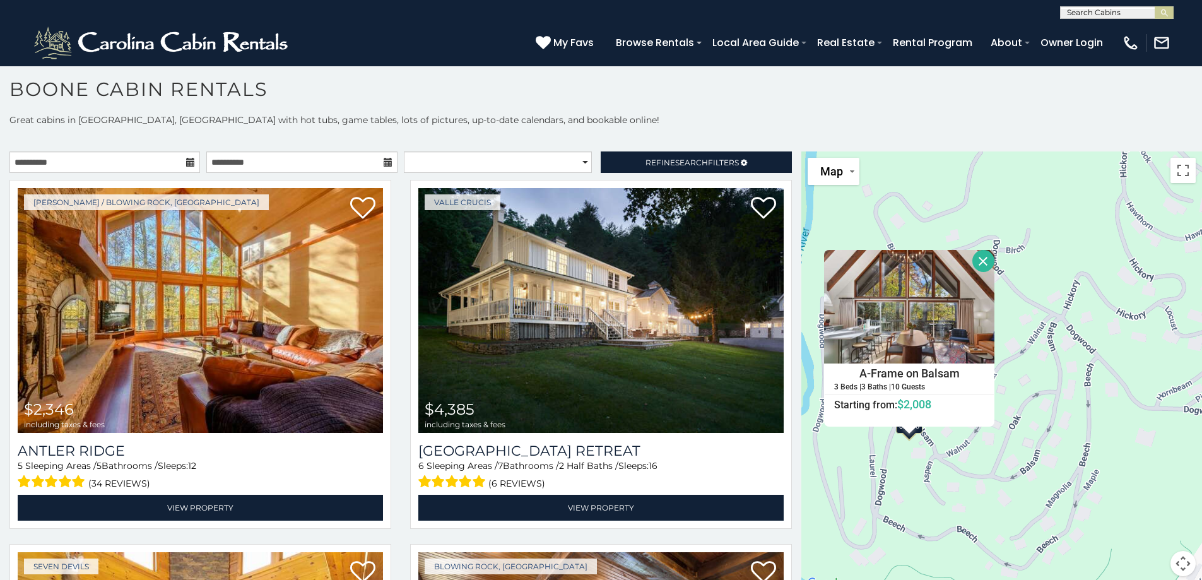
click at [974, 259] on button "Close" at bounding box center [984, 261] width 22 height 22
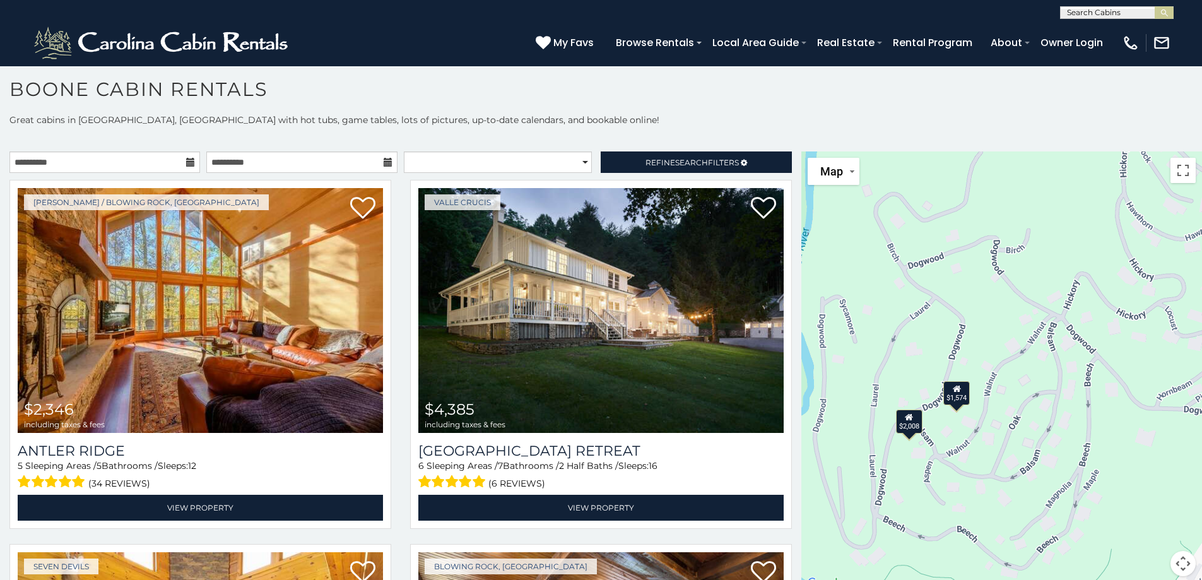
click at [954, 400] on div "$1,574" at bounding box center [957, 393] width 27 height 24
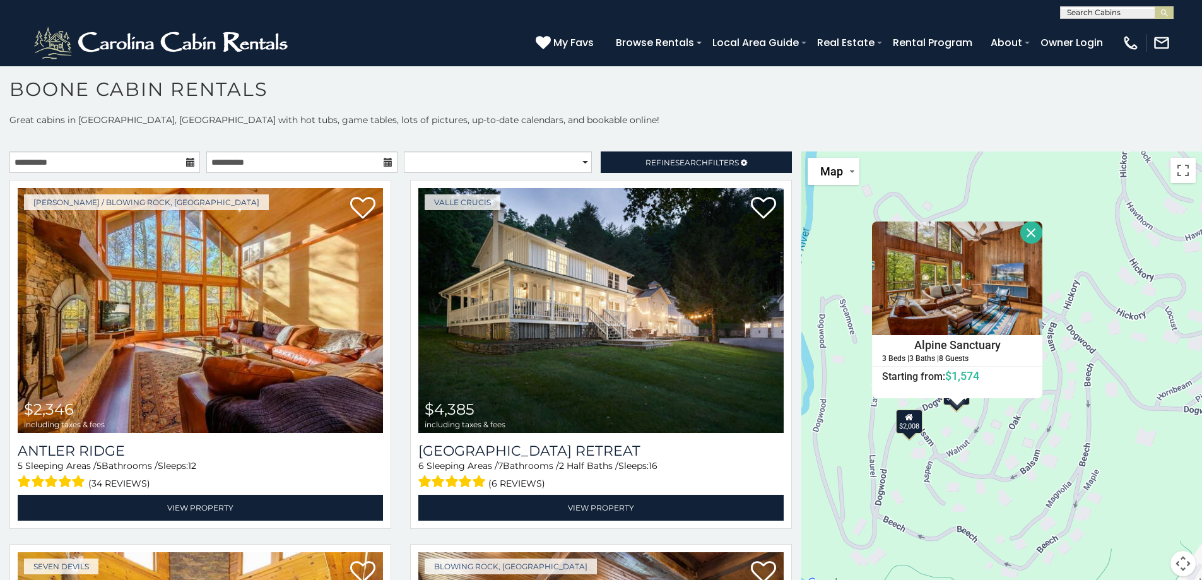
click at [906, 430] on div "$2,008" at bounding box center [909, 421] width 27 height 24
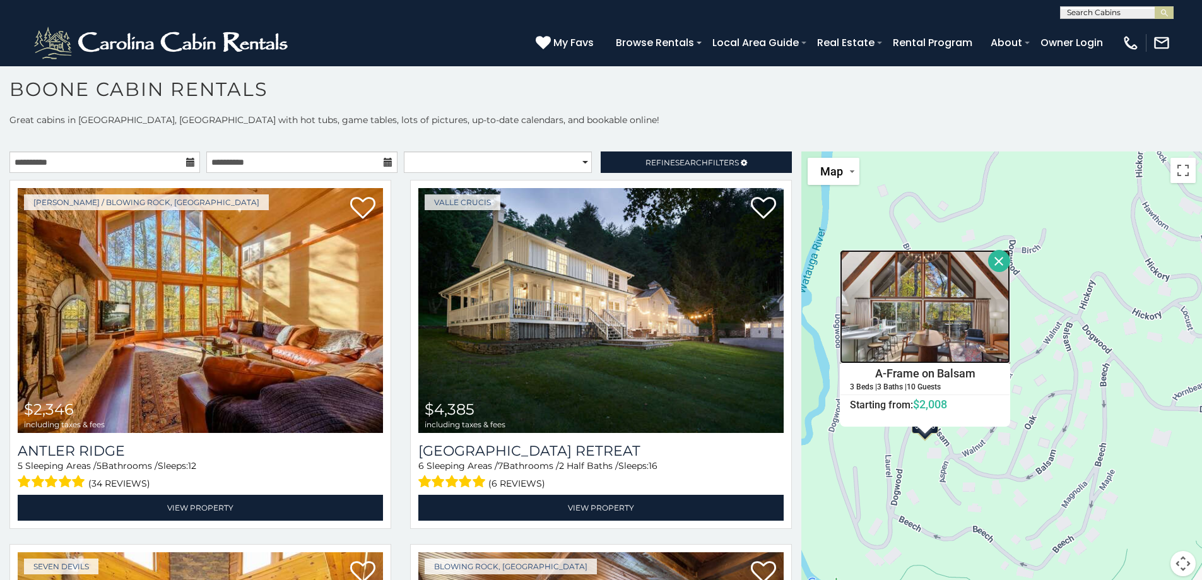
click at [912, 325] on img at bounding box center [925, 307] width 170 height 114
click at [995, 257] on button "Close" at bounding box center [999, 261] width 22 height 22
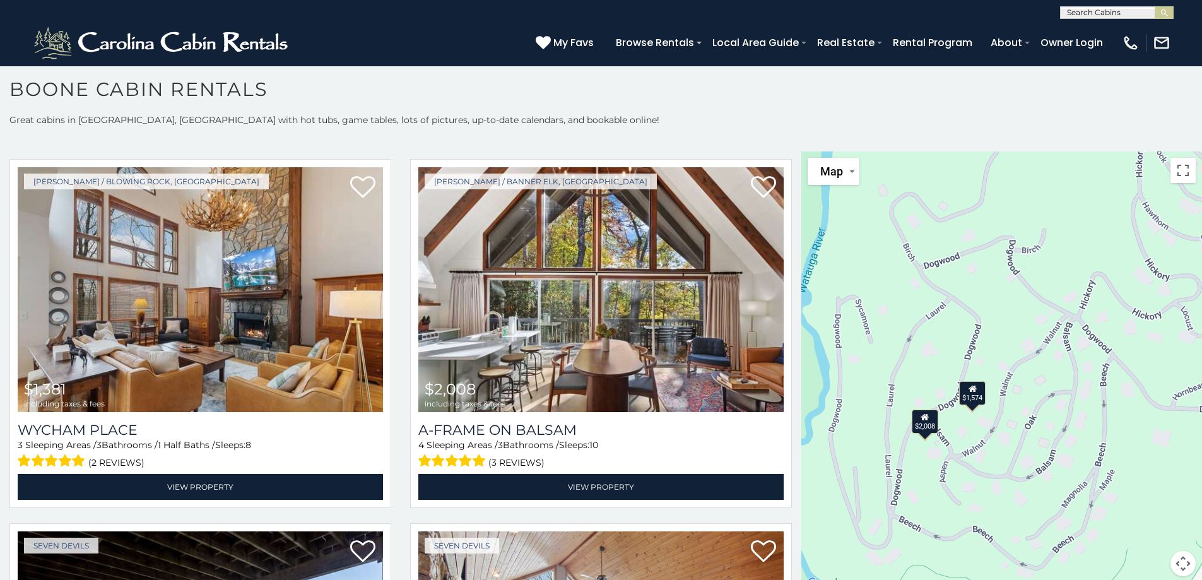
scroll to position [1898, 0]
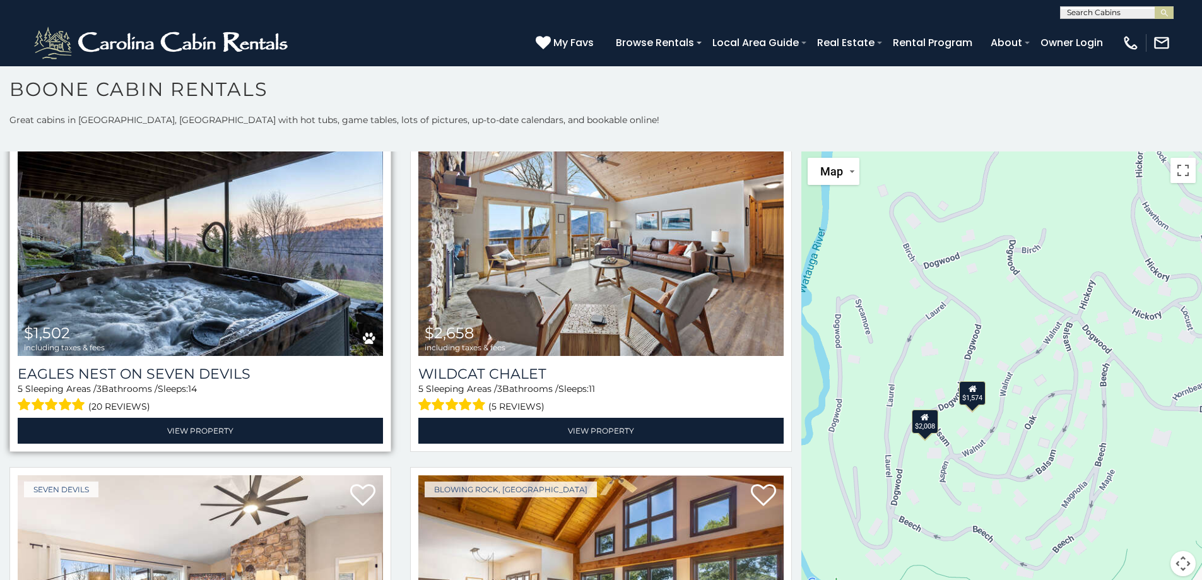
click at [177, 276] on img at bounding box center [200, 233] width 365 height 245
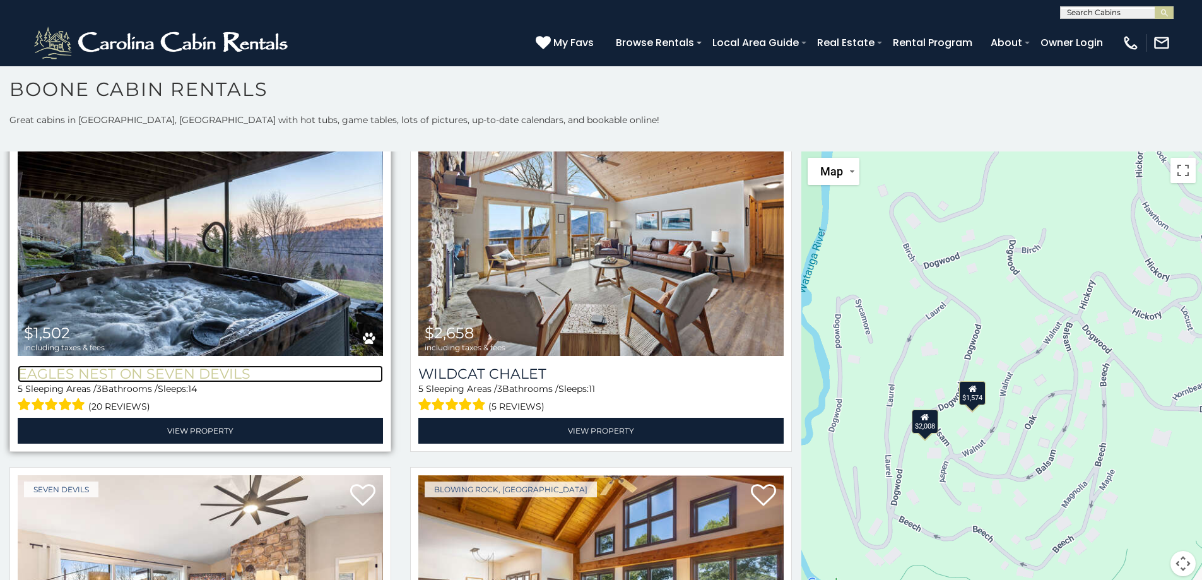
click at [161, 365] on h3 "Eagles Nest on Seven Devils" at bounding box center [200, 373] width 365 height 17
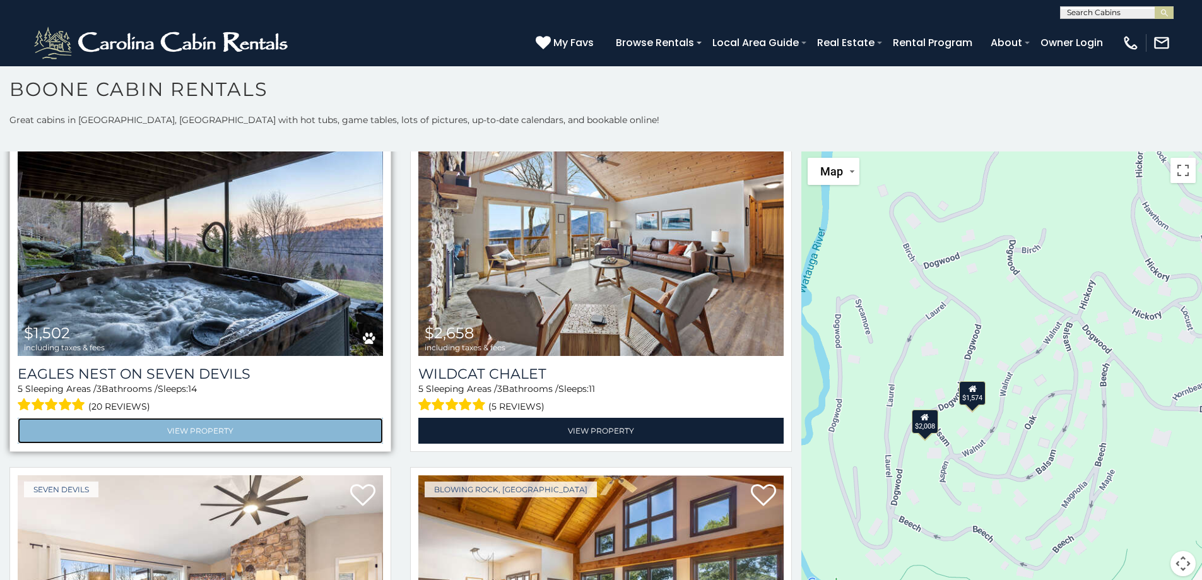
click at [230, 418] on link "View Property" at bounding box center [200, 431] width 365 height 26
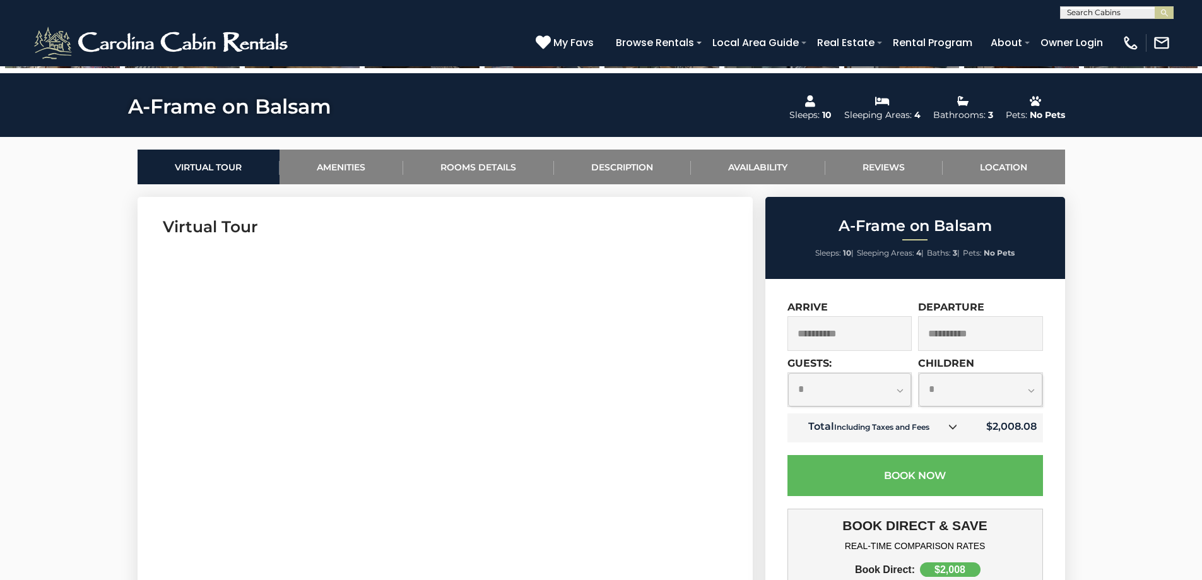
scroll to position [567, 0]
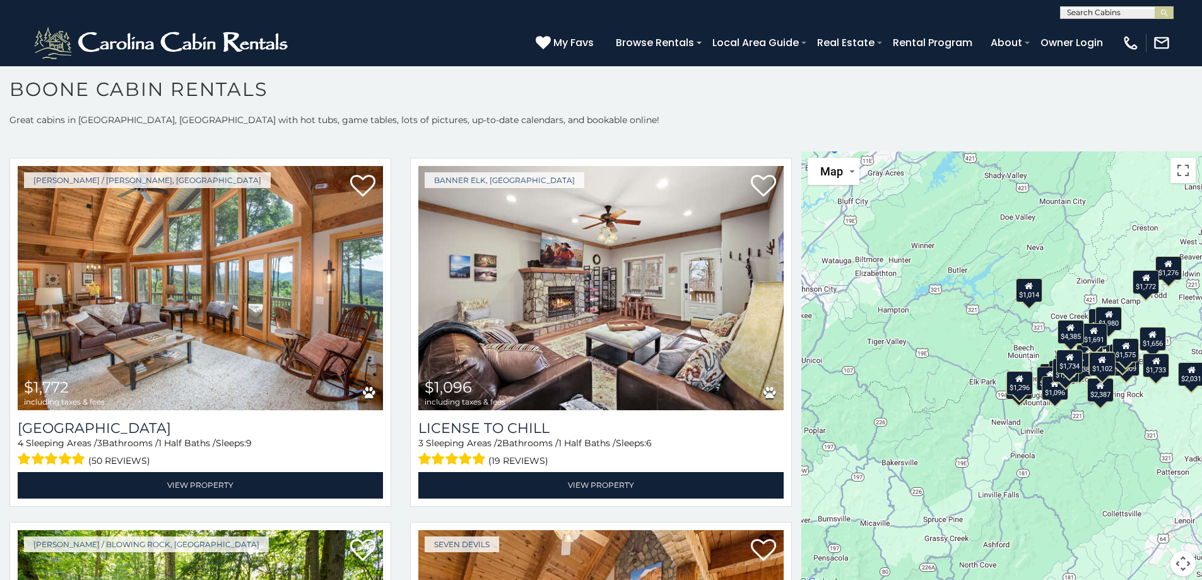
scroll to position [4449, 0]
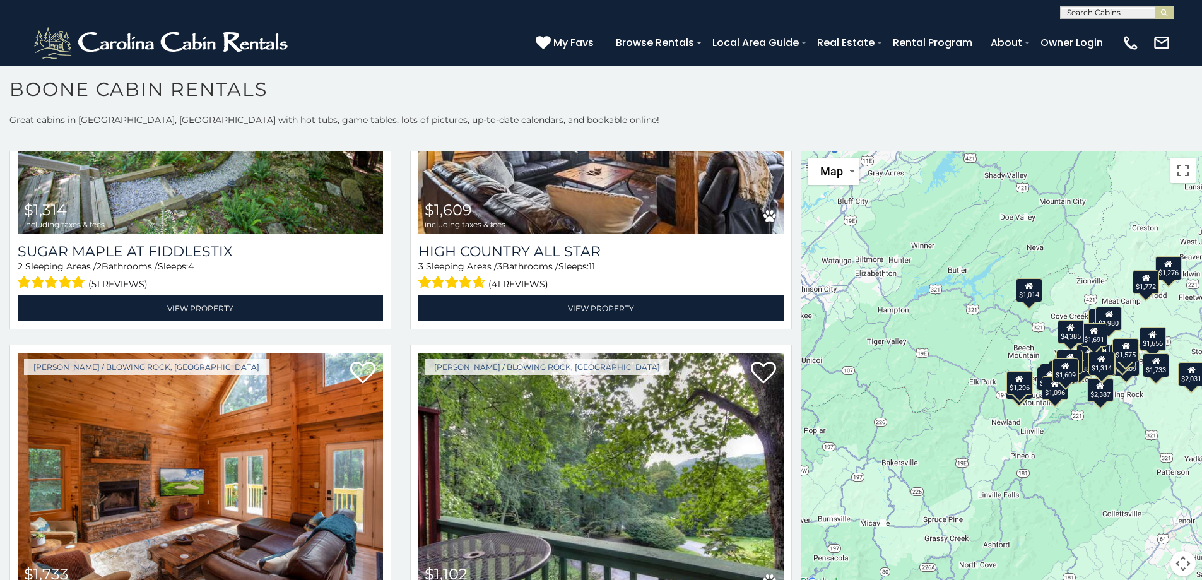
scroll to position [4998, 0]
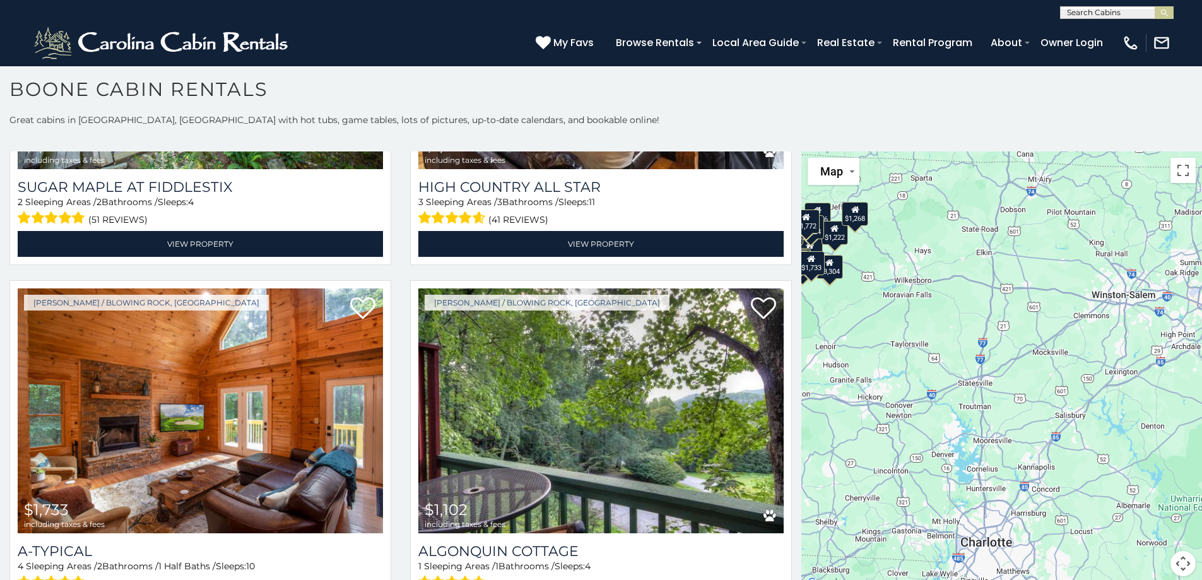
drag, startPoint x: 1052, startPoint y: 449, endPoint x: 796, endPoint y: 360, distance: 271.2
click at [796, 151] on main "**********" at bounding box center [601, 151] width 1202 height 0
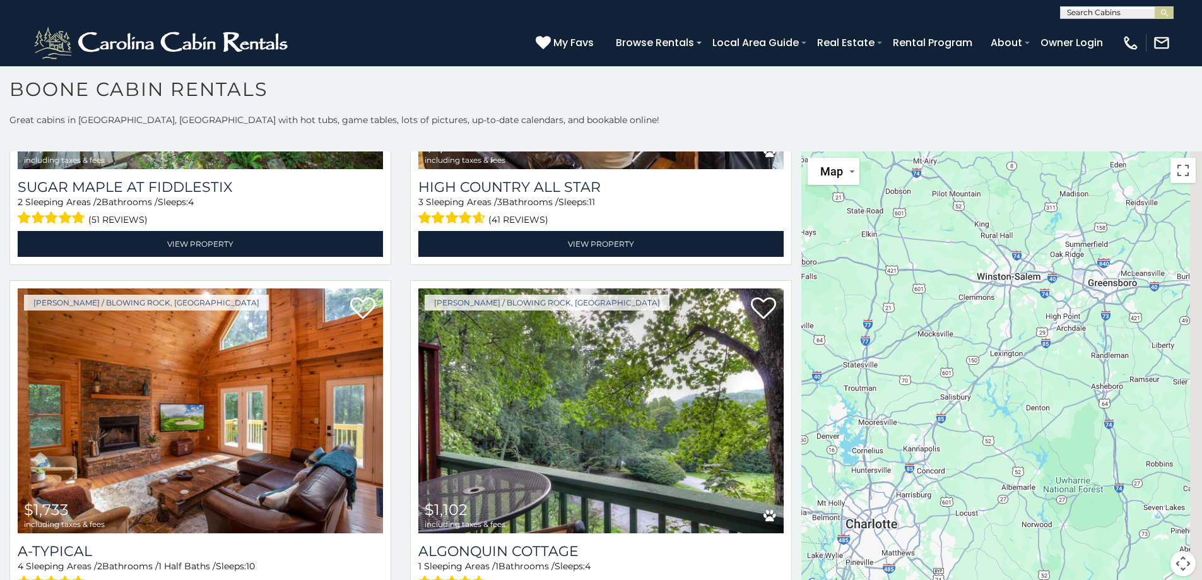
drag, startPoint x: 973, startPoint y: 307, endPoint x: 835, endPoint y: 271, distance: 142.8
click at [835, 271] on div "$2,346 $4,385 $2,425 $5,209 $2,031 $2,404 $1,574 $1,728 $1,381 $2,008 $1,502 $2…" at bounding box center [1002, 371] width 401 height 440
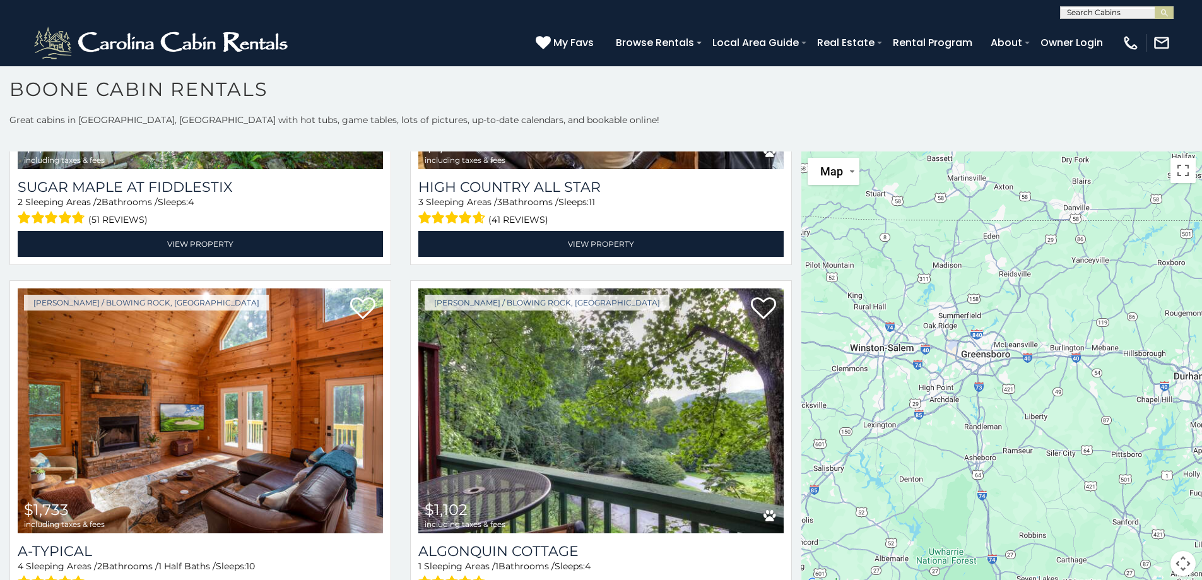
drag, startPoint x: 1019, startPoint y: 334, endPoint x: 901, endPoint y: 410, distance: 139.7
click at [901, 410] on div "$2,346 $4,385 $2,425 $5,209 $2,031 $2,404 $1,574 $1,728 $1,381 $2,008 $1,502 $2…" at bounding box center [1002, 371] width 401 height 440
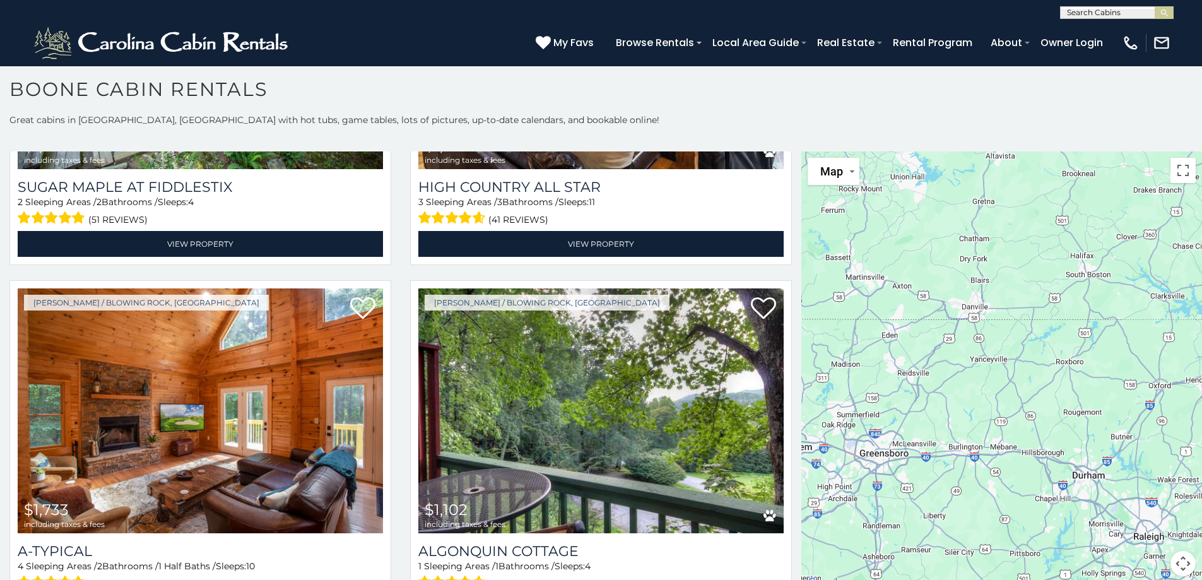
drag, startPoint x: 1029, startPoint y: 289, endPoint x: 926, endPoint y: 391, distance: 144.1
click at [926, 391] on div "$2,346 $4,385 $2,425 $5,209 $2,031 $2,404 $1,574 $1,728 $1,381 $2,008 $1,502 $2…" at bounding box center [1002, 371] width 401 height 440
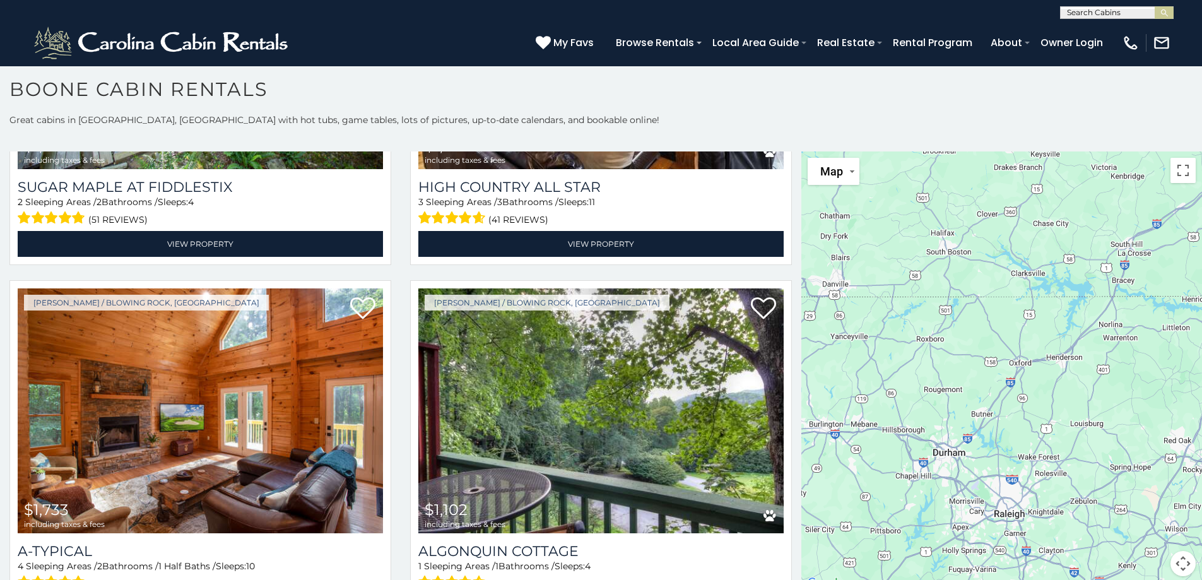
drag, startPoint x: 1065, startPoint y: 413, endPoint x: 925, endPoint y: 387, distance: 141.9
click at [925, 387] on div "$2,346 $4,385 $2,425 $5,209 $2,031 $2,404 $1,574 $1,728 $1,381 $2,008 $1,502 $2…" at bounding box center [1002, 371] width 401 height 440
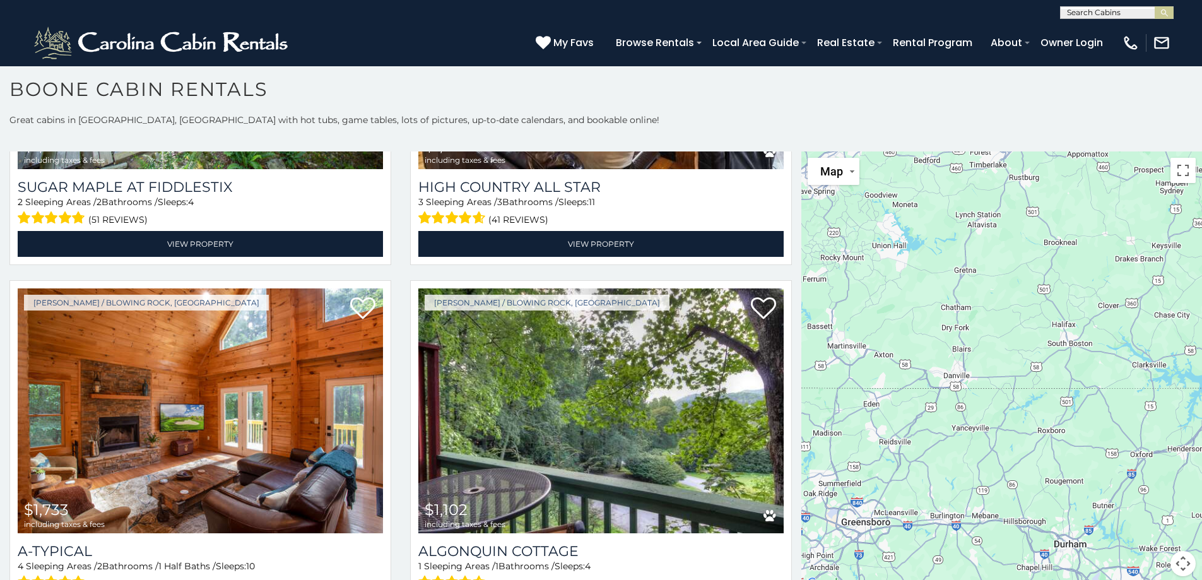
drag, startPoint x: 909, startPoint y: 348, endPoint x: 1033, endPoint y: 442, distance: 154.5
click at [1033, 442] on div "$2,346 $4,385 $2,425 $5,209 $2,031 $2,404 $1,574 $1,728 $1,381 $2,008 $1,502 $2…" at bounding box center [1002, 371] width 401 height 440
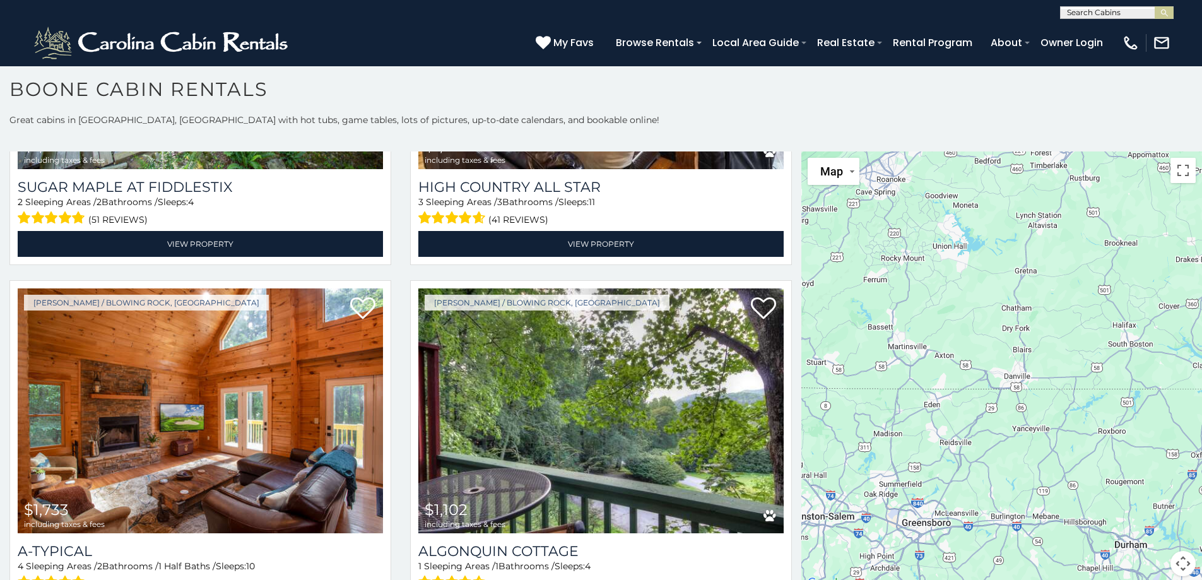
drag, startPoint x: 1000, startPoint y: 413, endPoint x: 1065, endPoint y: 413, distance: 64.4
click at [1065, 413] on div "$2,346 $4,385 $2,425 $5,209 $2,031 $2,404 $1,574 $1,728 $1,381 $2,008 $1,502 $2…" at bounding box center [1002, 371] width 401 height 440
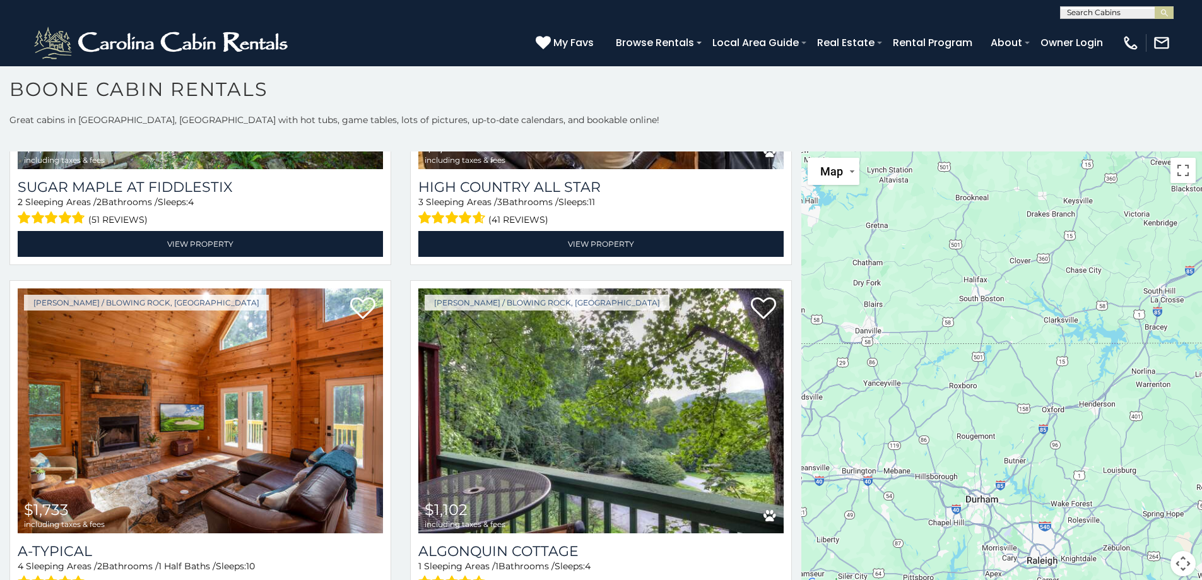
drag, startPoint x: 1039, startPoint y: 435, endPoint x: 869, endPoint y: 391, distance: 175.4
click at [869, 391] on div "$2,346 $4,385 $2,425 $5,209 $2,031 $2,404 $1,574 $1,728 $1,381 $2,008 $1,502 $2…" at bounding box center [1002, 371] width 401 height 440
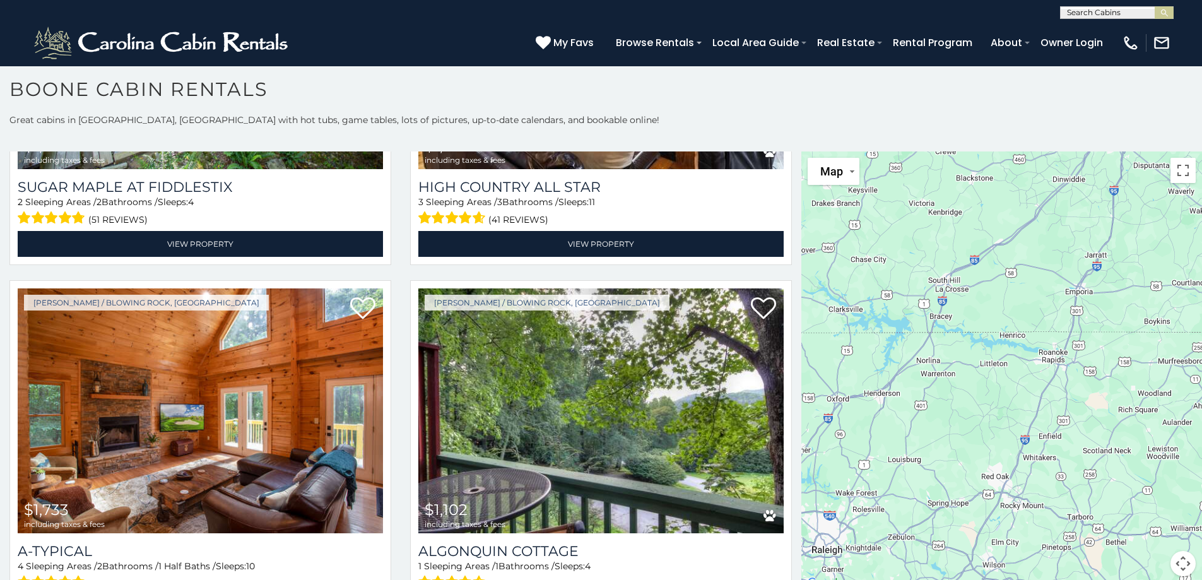
drag, startPoint x: 1026, startPoint y: 358, endPoint x: 883, endPoint y: 365, distance: 143.4
click at [884, 365] on div "$2,346 $4,385 $2,425 $5,209 $2,031 $2,404 $1,574 $1,728 $1,381 $2,008 $1,502 $2…" at bounding box center [1002, 371] width 401 height 440
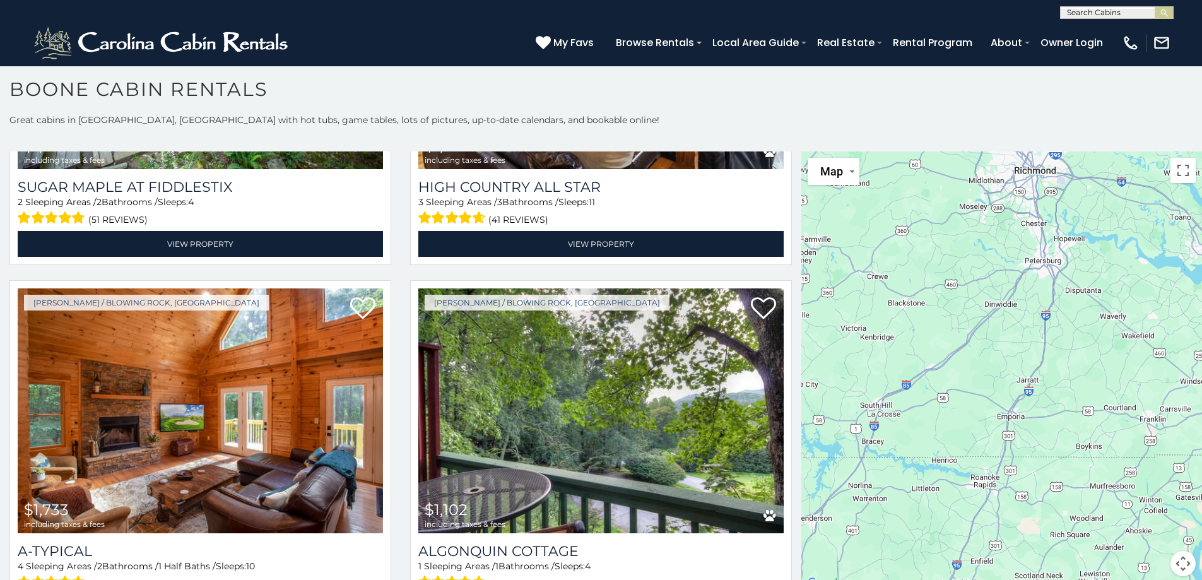
drag, startPoint x: 1078, startPoint y: 409, endPoint x: 1018, endPoint y: 533, distance: 137.5
click at [1018, 533] on div "$2,346 $4,385 $2,425 $5,209 $2,031 $2,404 $1,574 $1,728 $1,381 $2,008 $1,502 $2…" at bounding box center [1002, 371] width 401 height 440
